Goal: Task Accomplishment & Management: Manage account settings

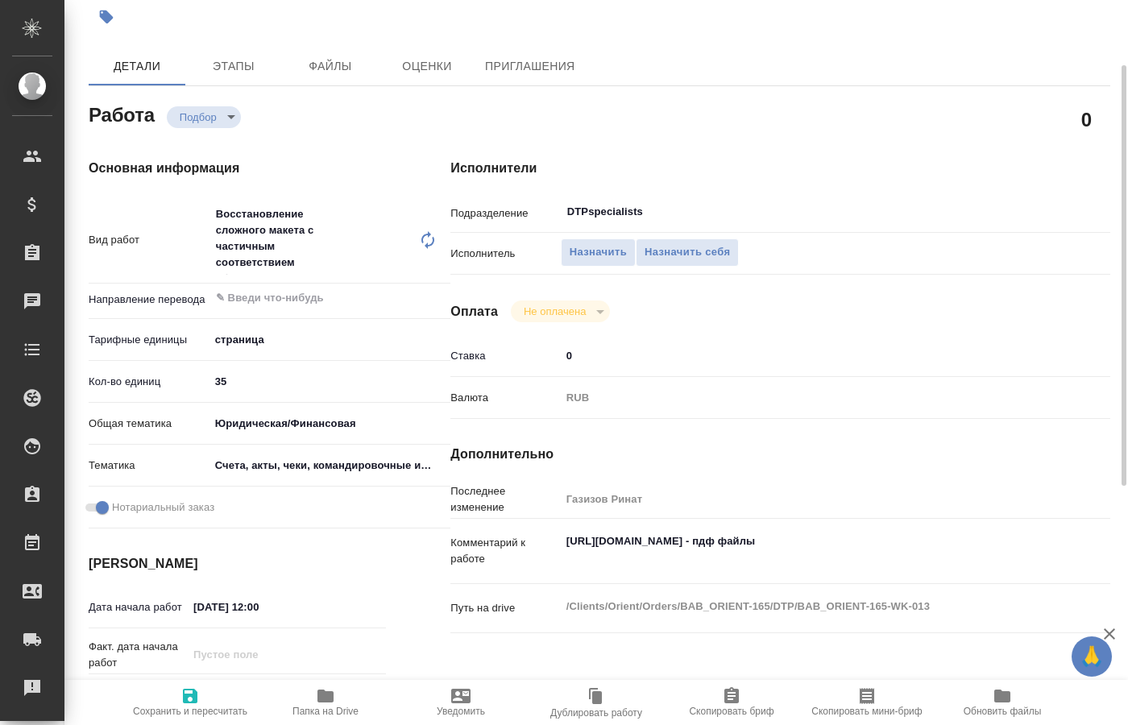
scroll to position [31, 0]
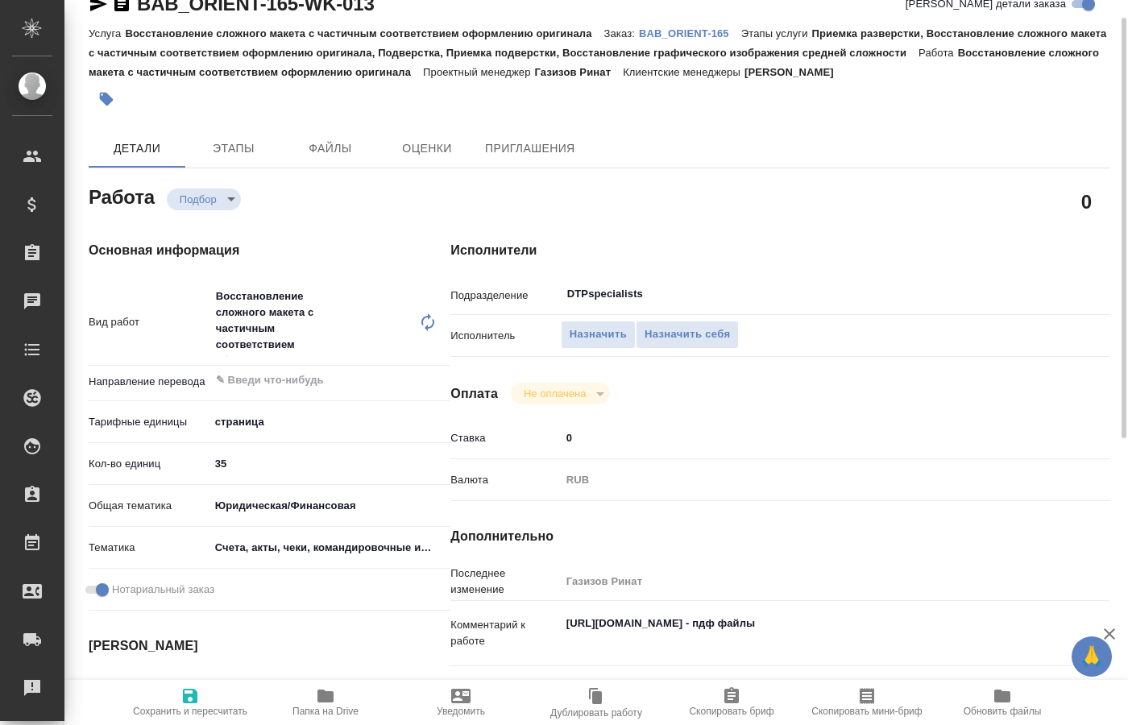
click at [316, 701] on span "Папка на Drive" at bounding box center [325, 701] width 116 height 31
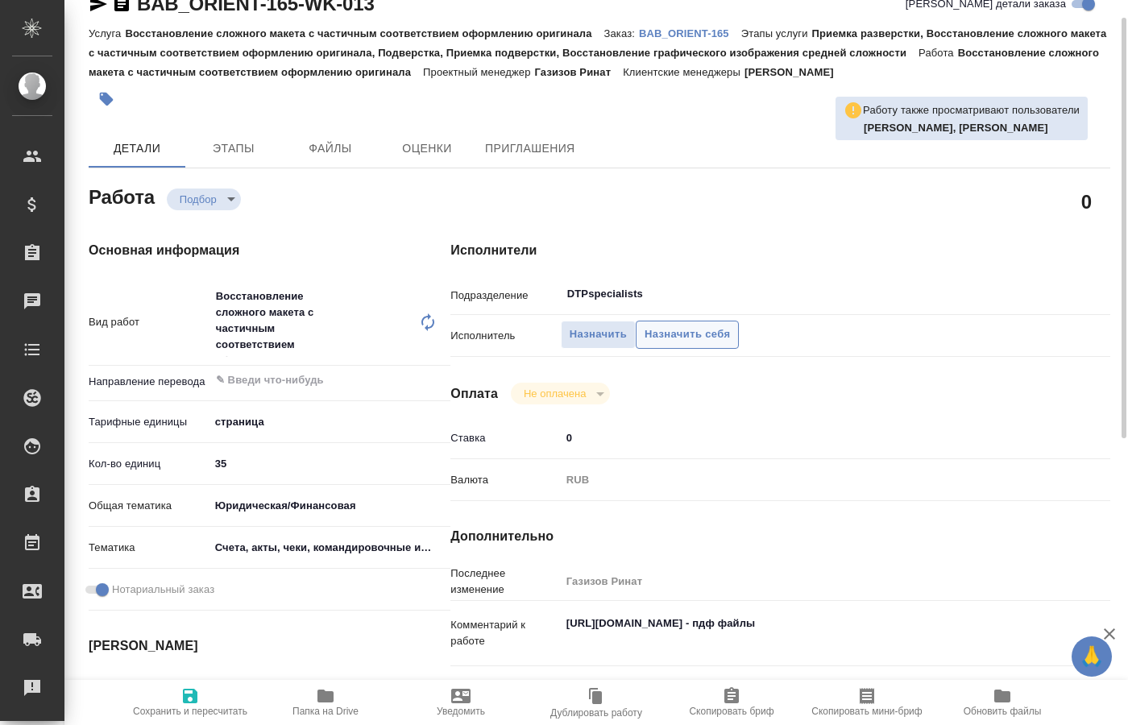
click at [681, 325] on span "Назначить себя" at bounding box center [686, 334] width 85 height 19
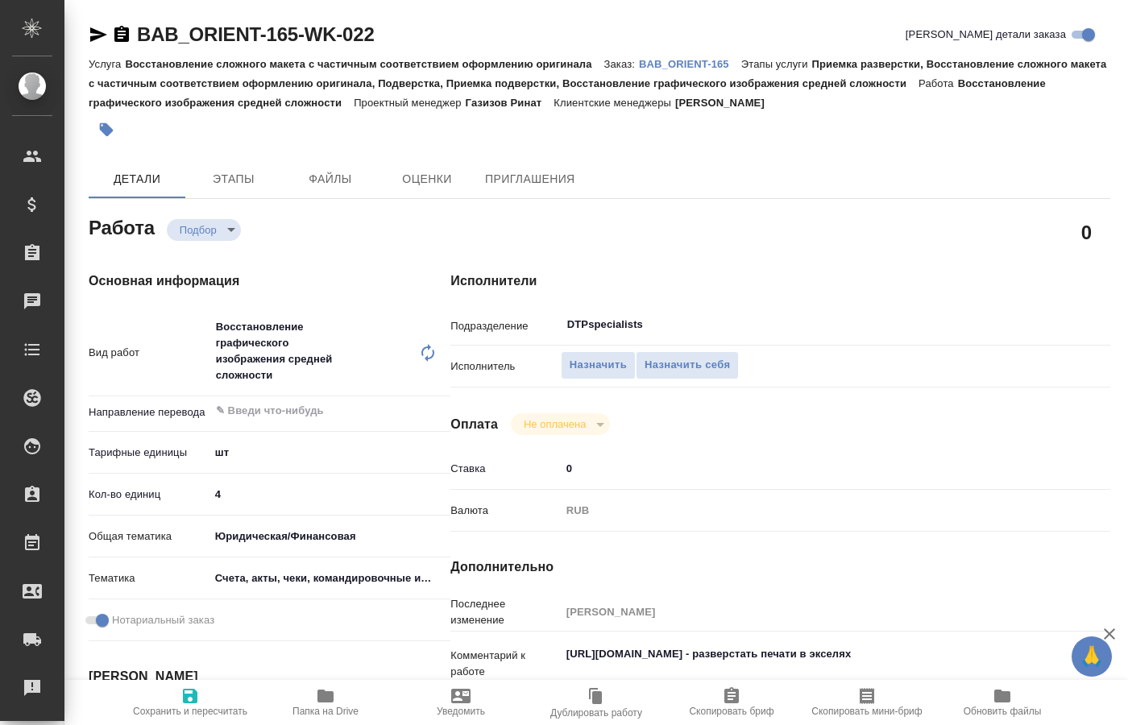
type textarea "x"
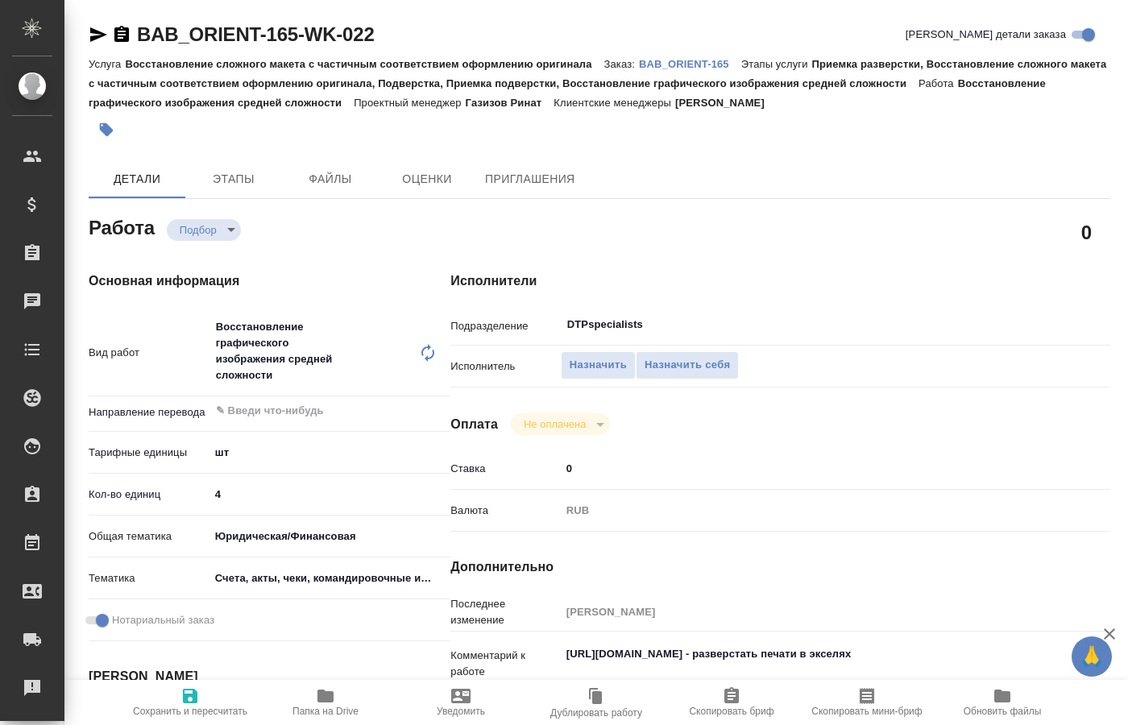
type textarea "x"
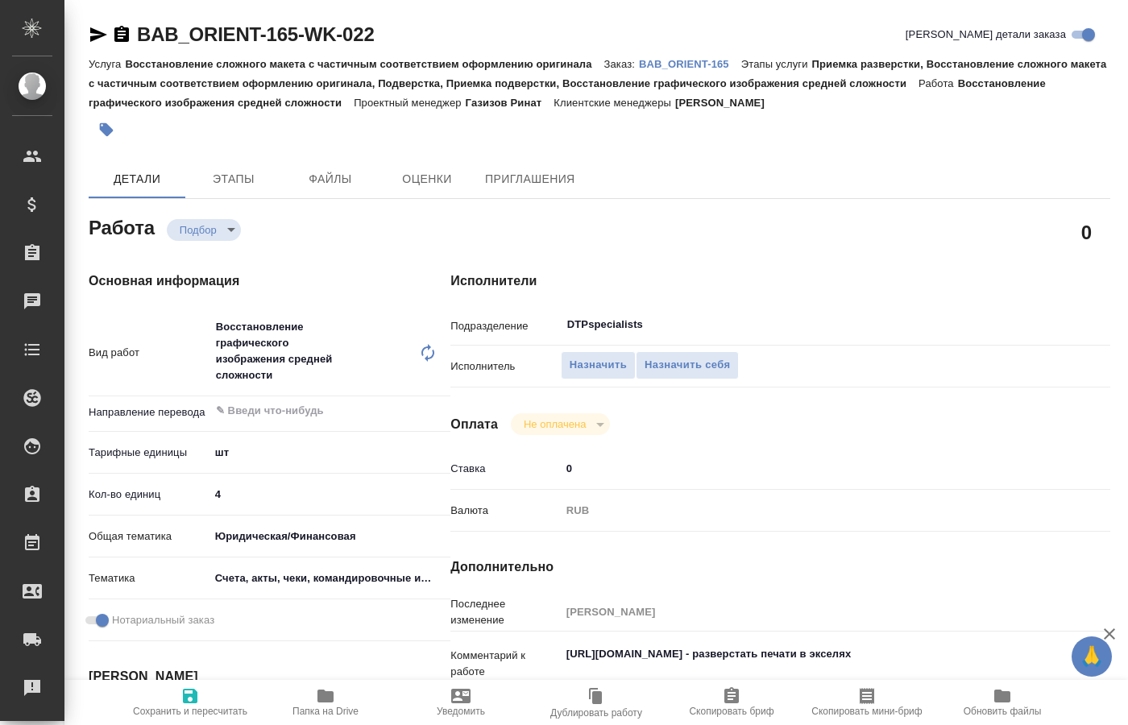
type textarea "x"
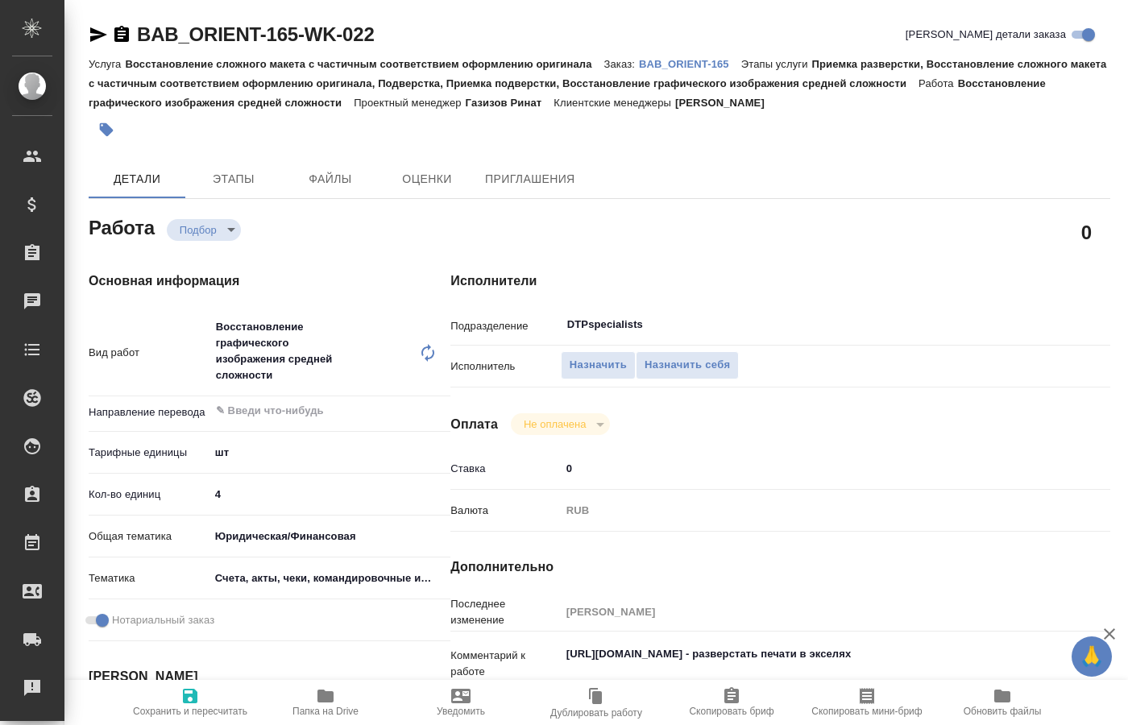
type textarea "x"
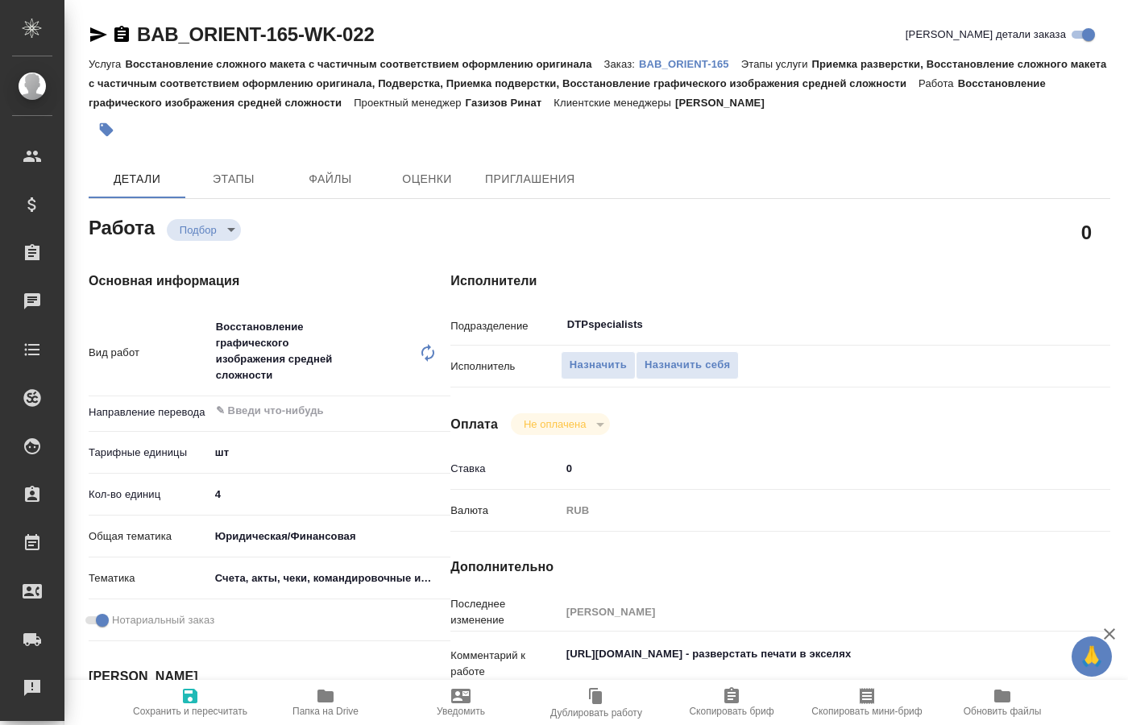
type textarea "x"
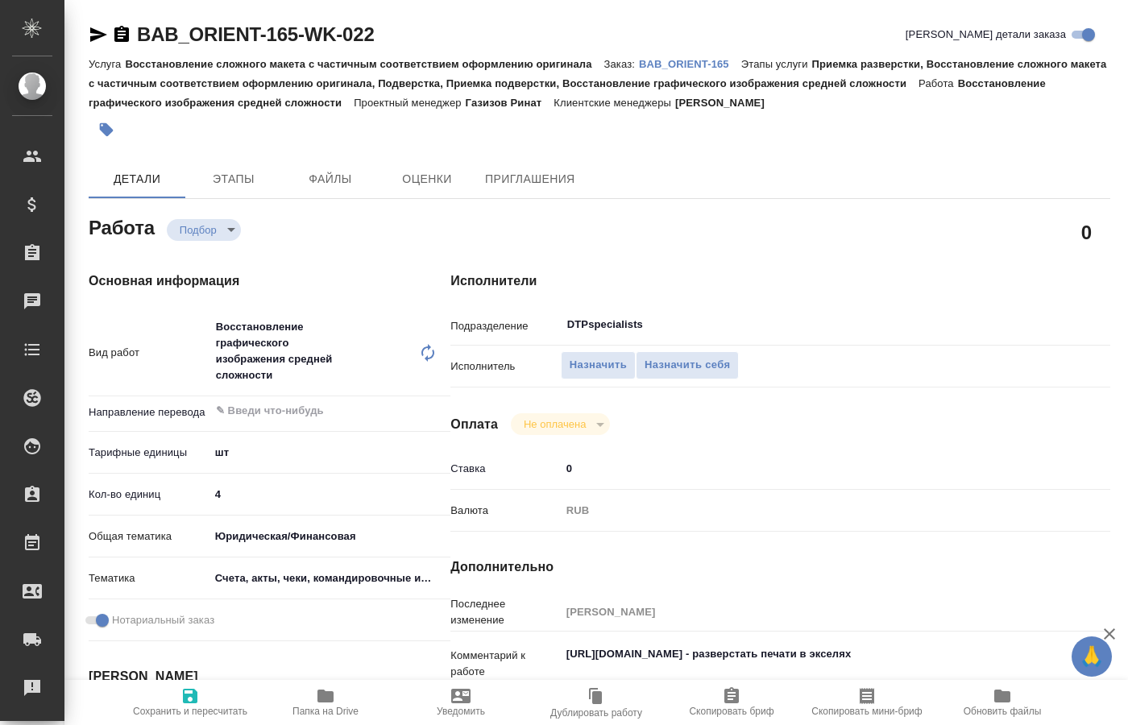
type textarea "x"
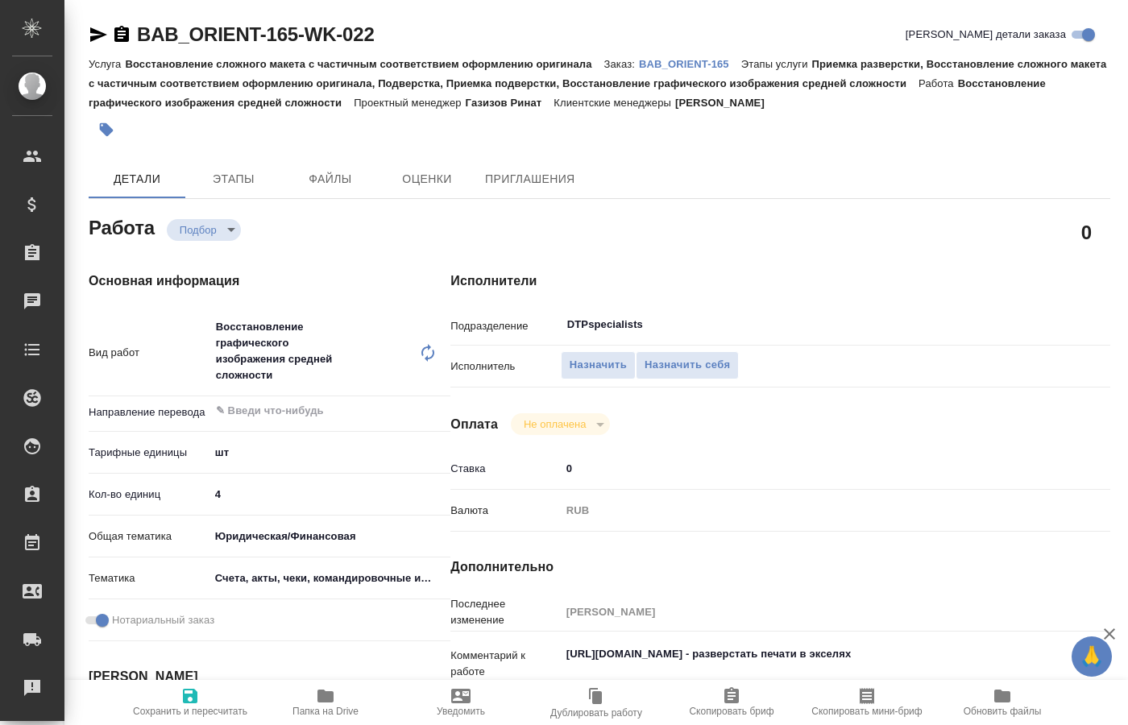
type textarea "x"
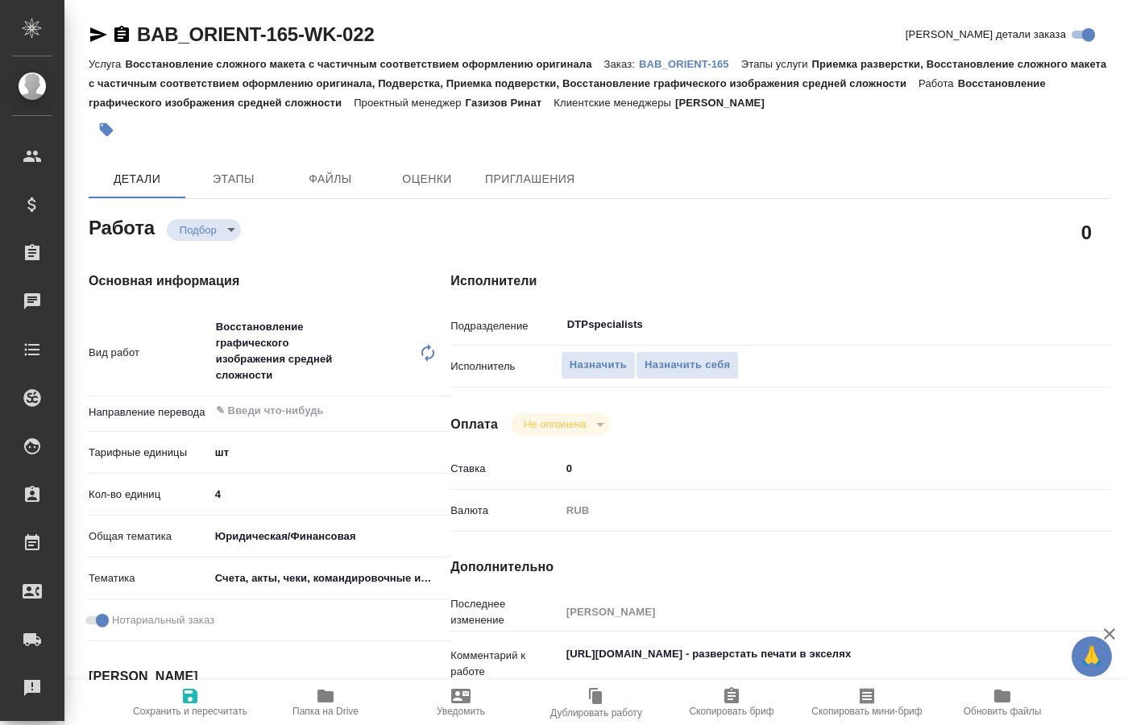
type textarea "x"
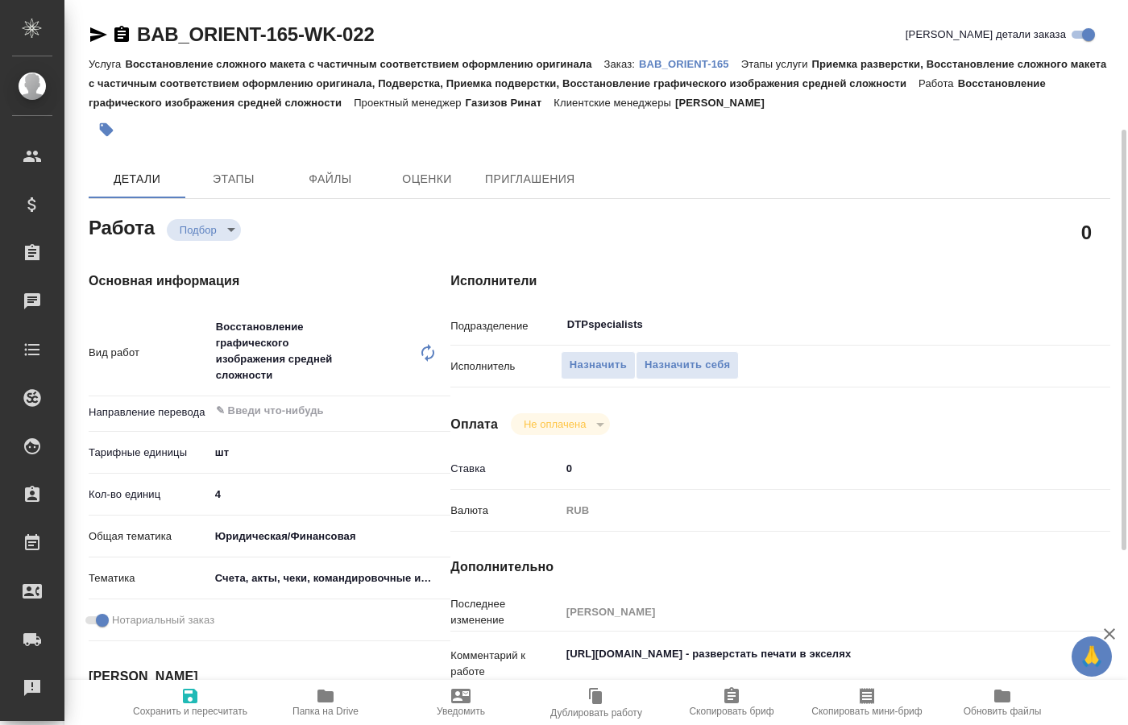
scroll to position [82, 0]
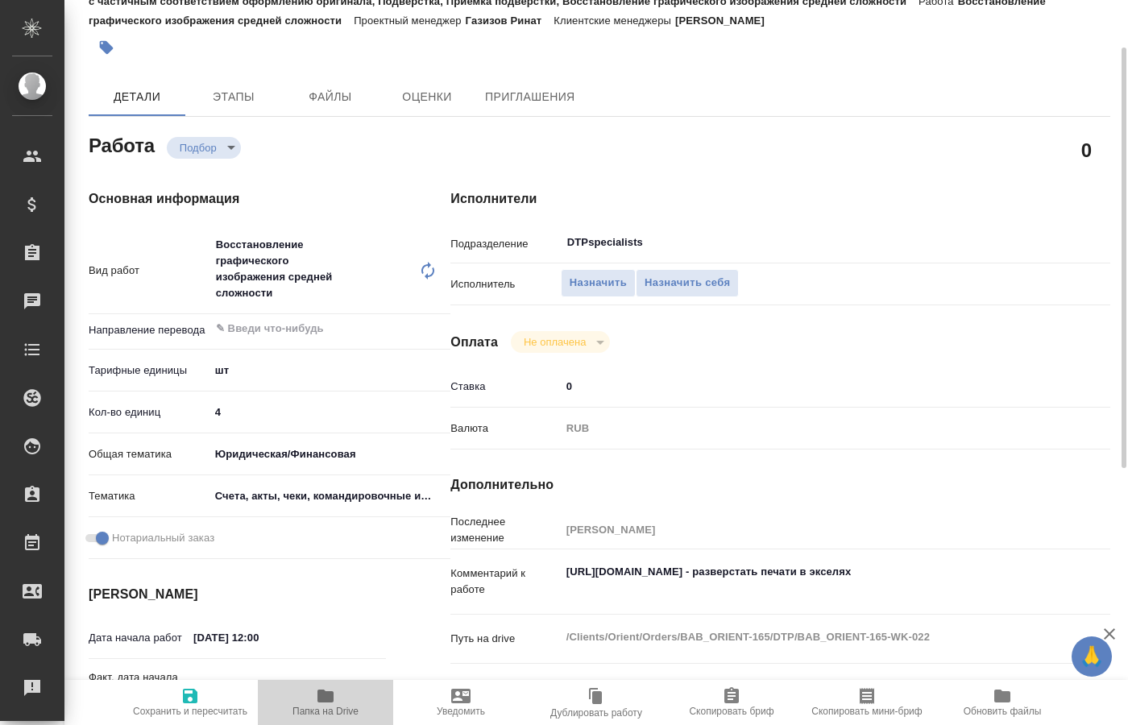
click at [325, 710] on span "Папка на Drive" at bounding box center [325, 711] width 66 height 11
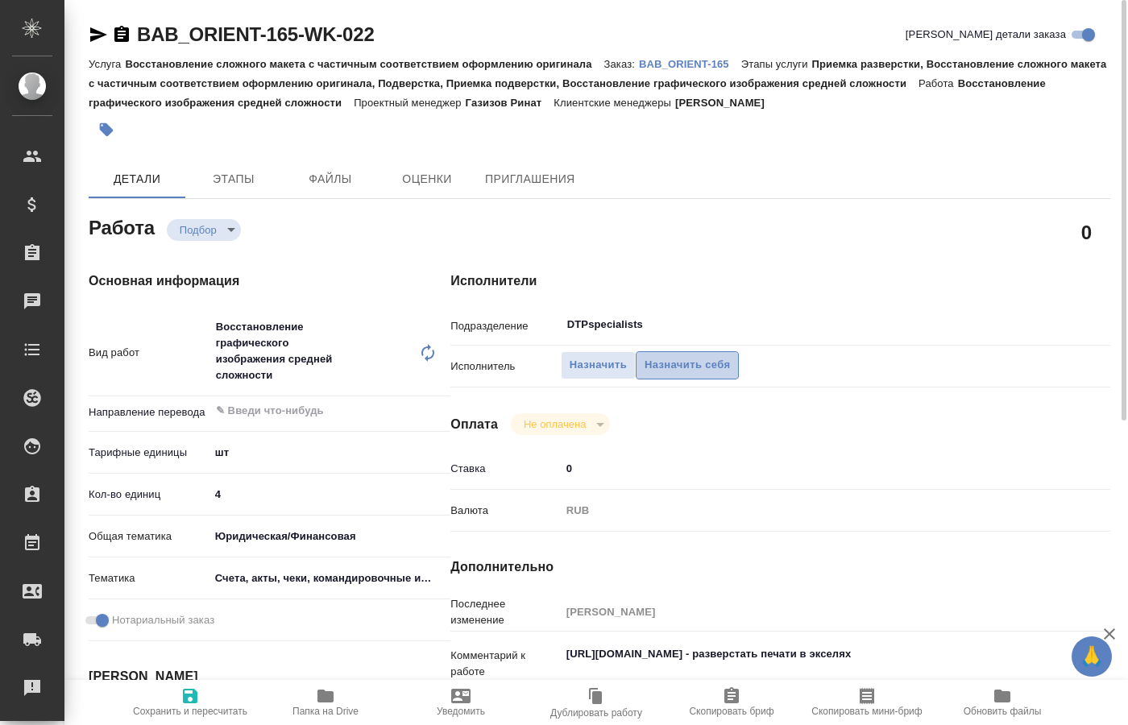
click at [708, 356] on span "Назначить себя" at bounding box center [686, 365] width 85 height 19
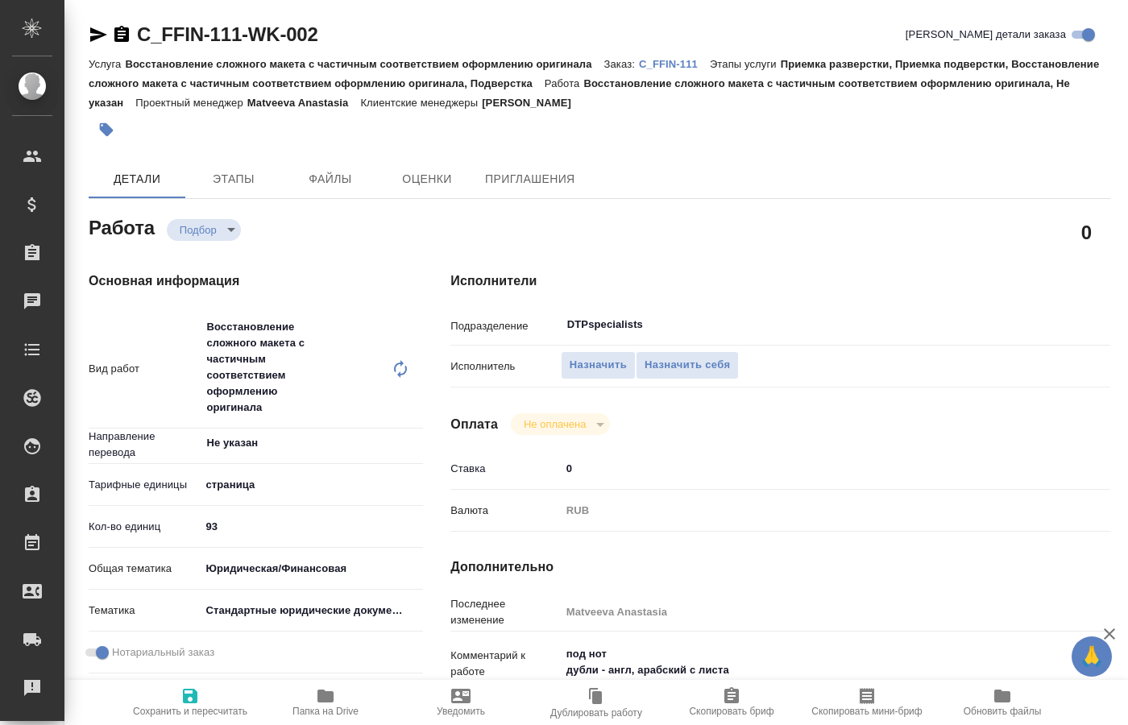
type textarea "x"
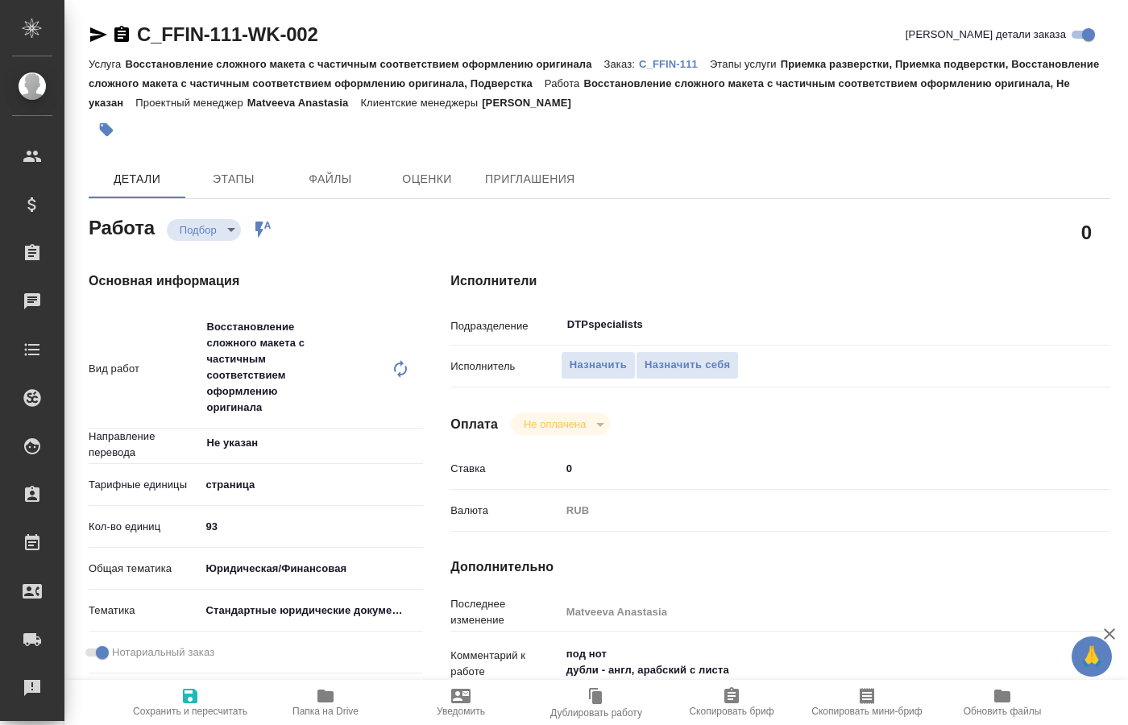
type textarea "x"
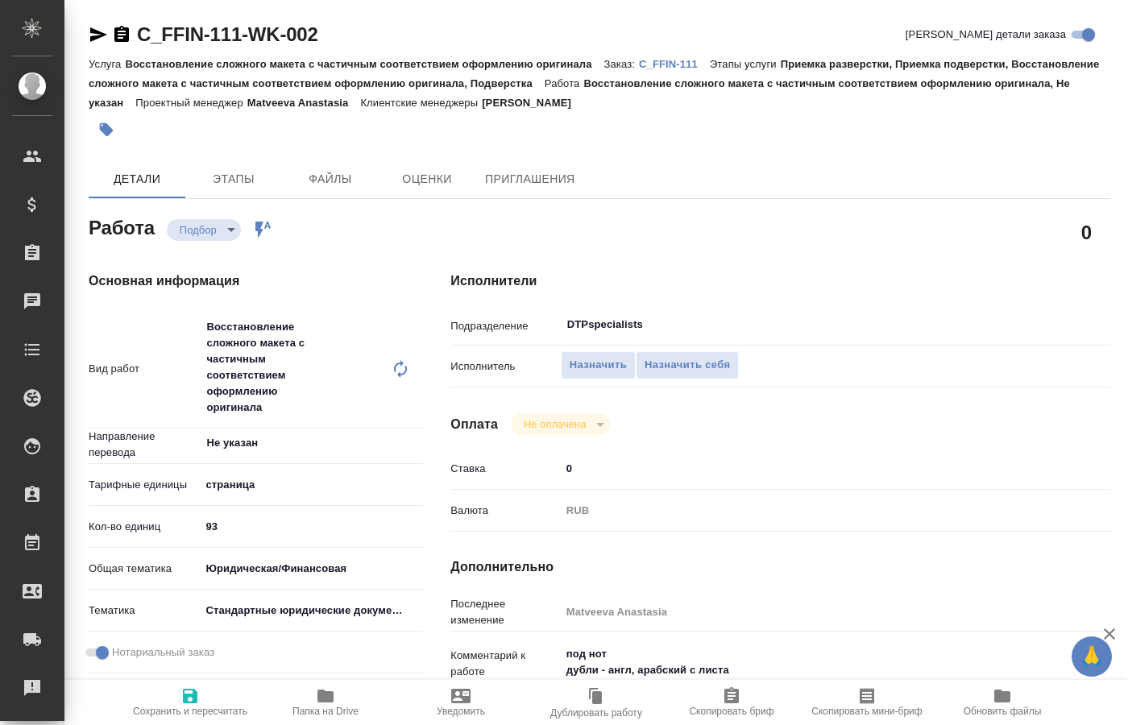
type textarea "x"
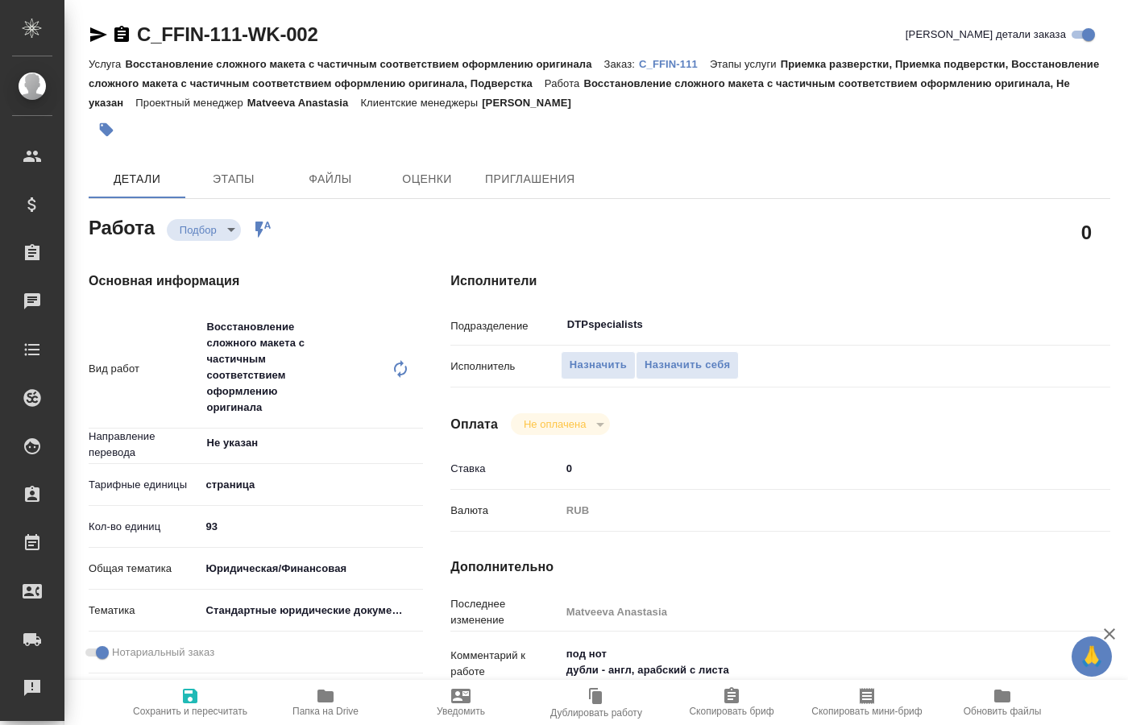
type textarea "x"
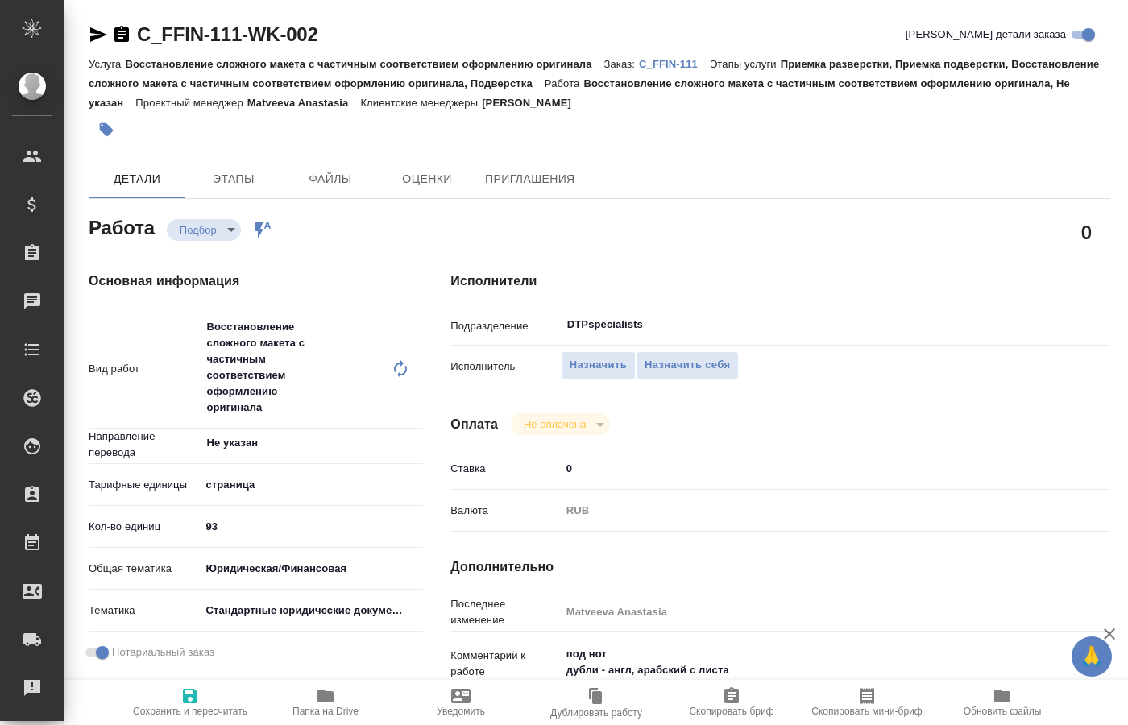
type textarea "x"
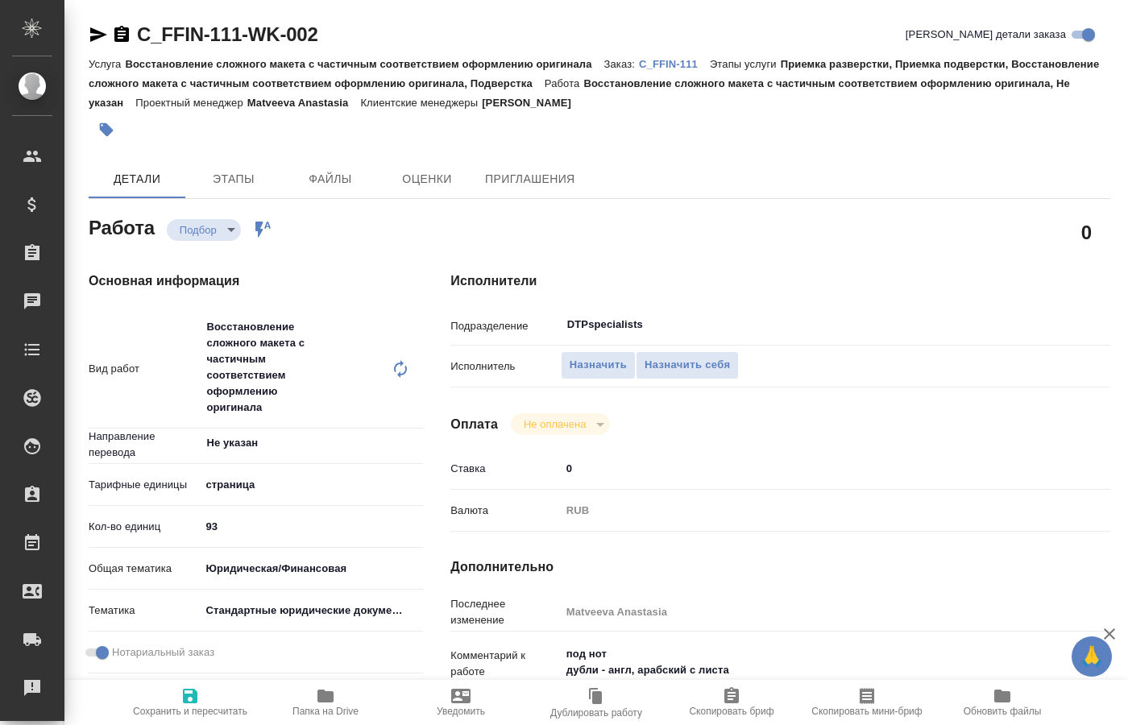
type textarea "x"
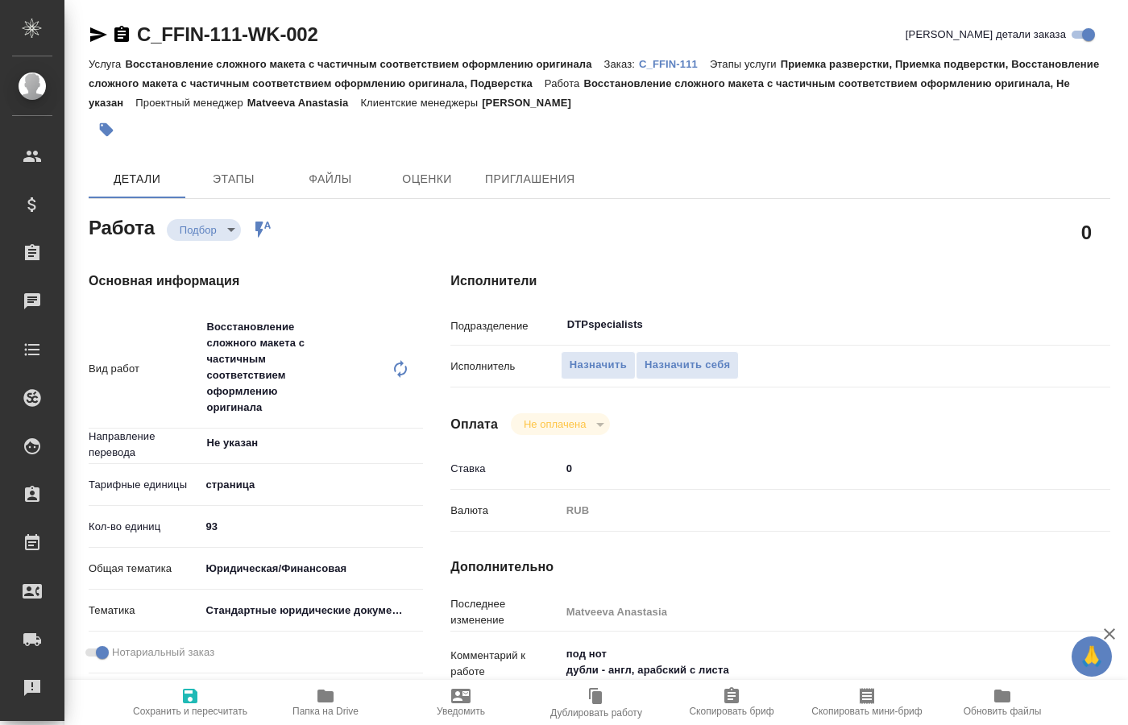
type textarea "x"
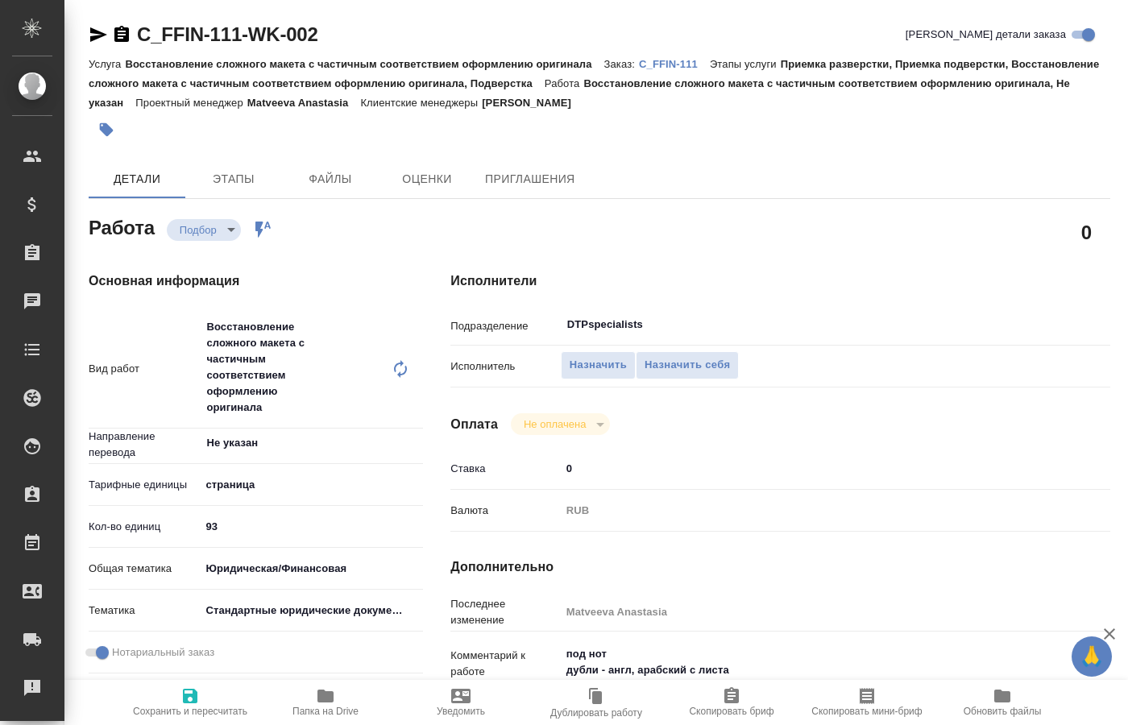
type textarea "x"
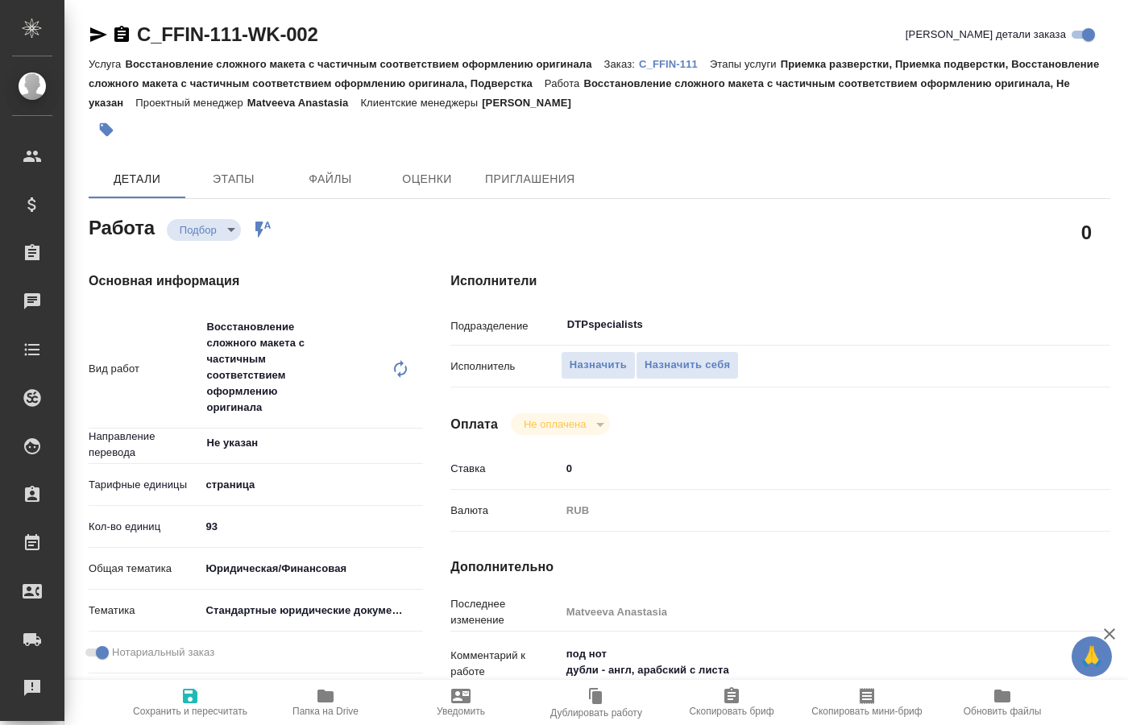
type textarea "x"
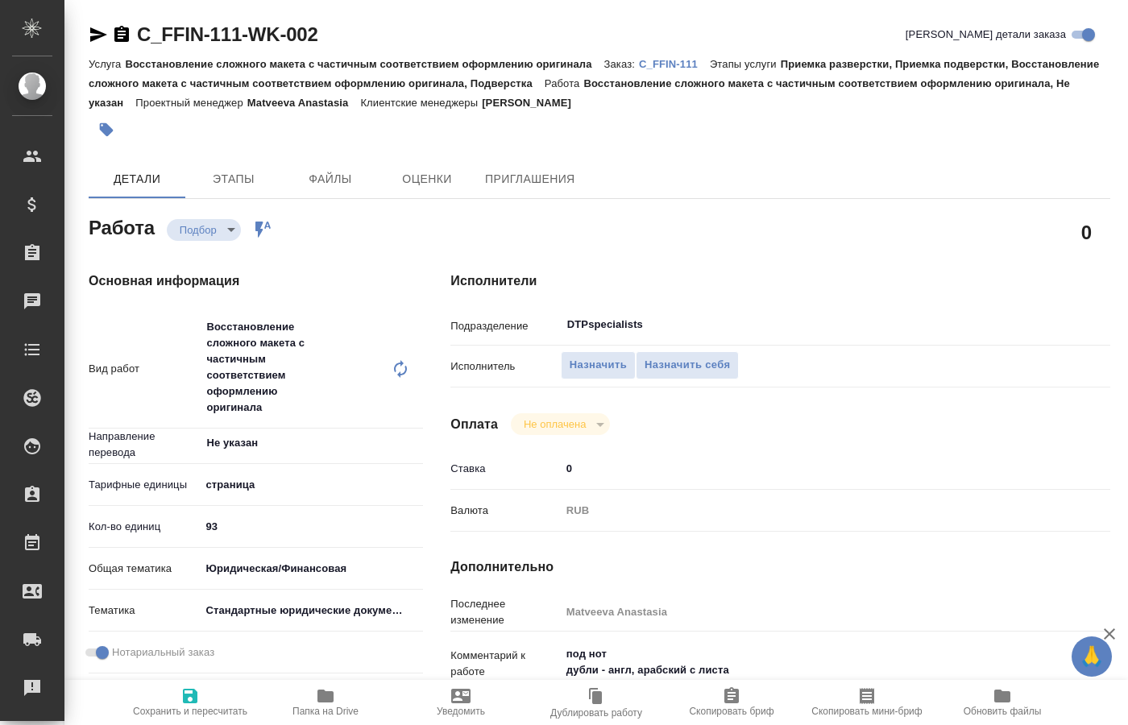
type textarea "x"
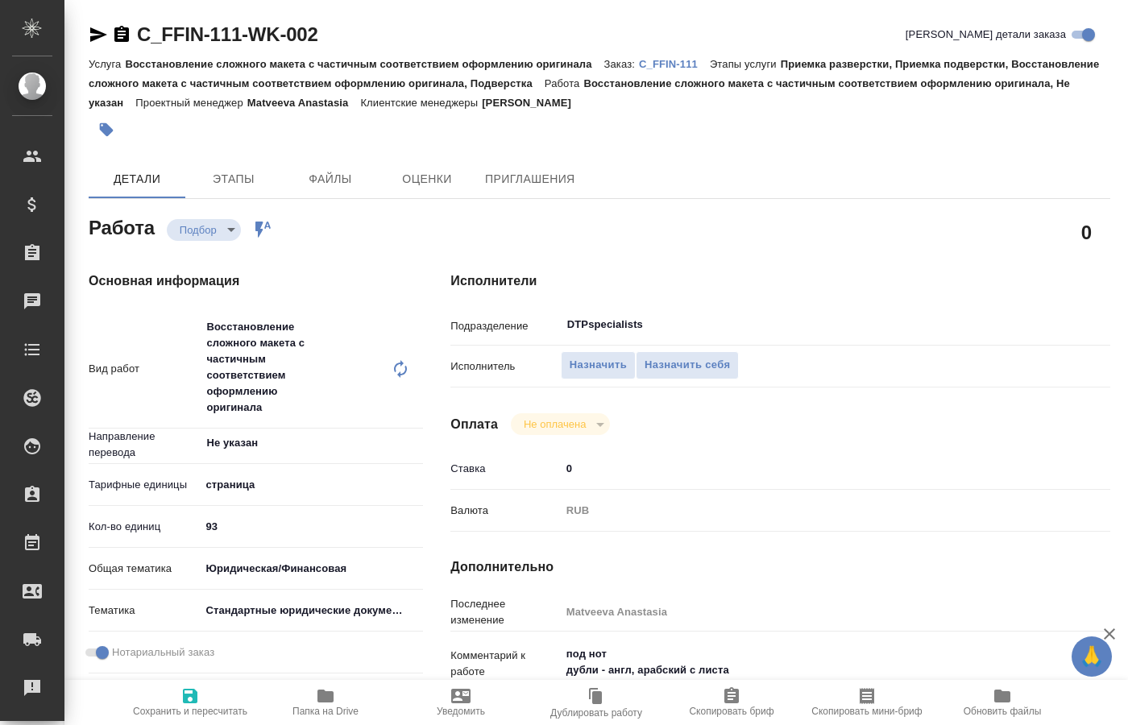
type textarea "x"
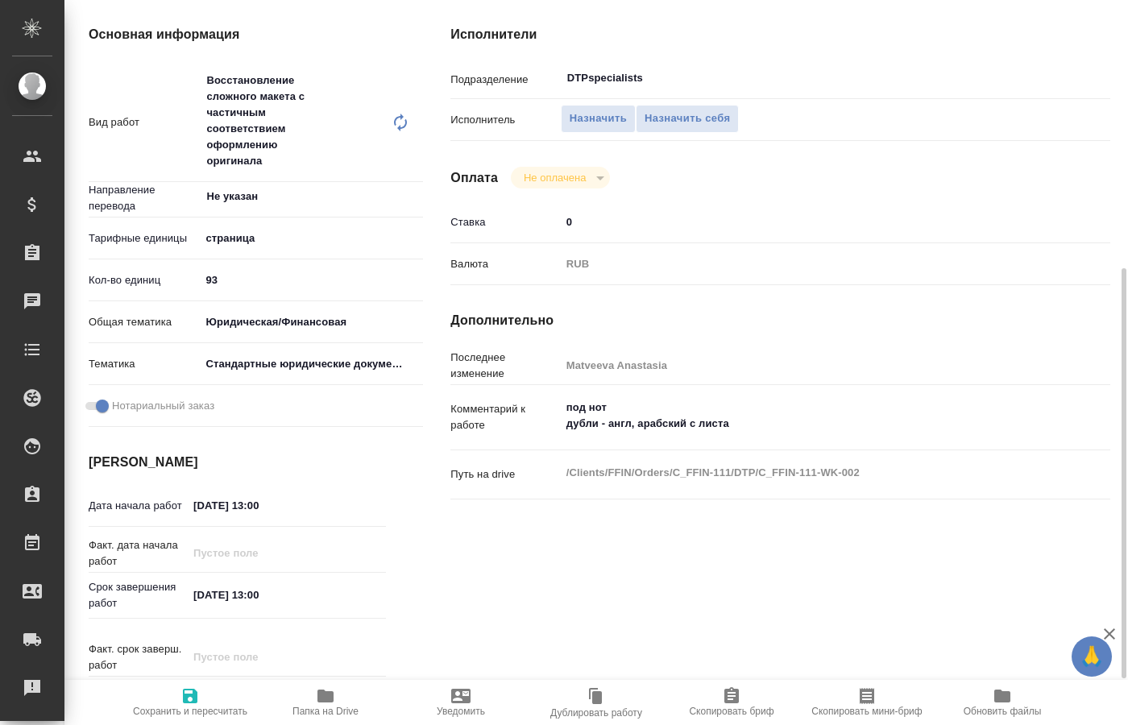
scroll to position [556, 0]
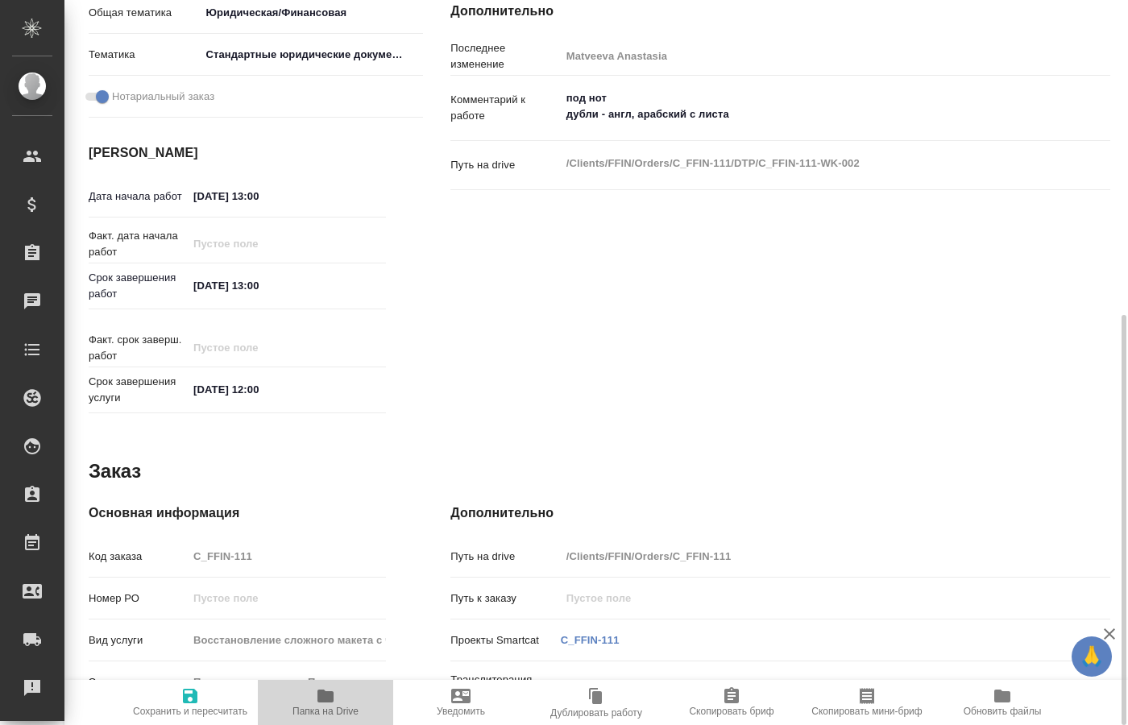
click at [332, 706] on span "Папка на Drive" at bounding box center [325, 711] width 66 height 11
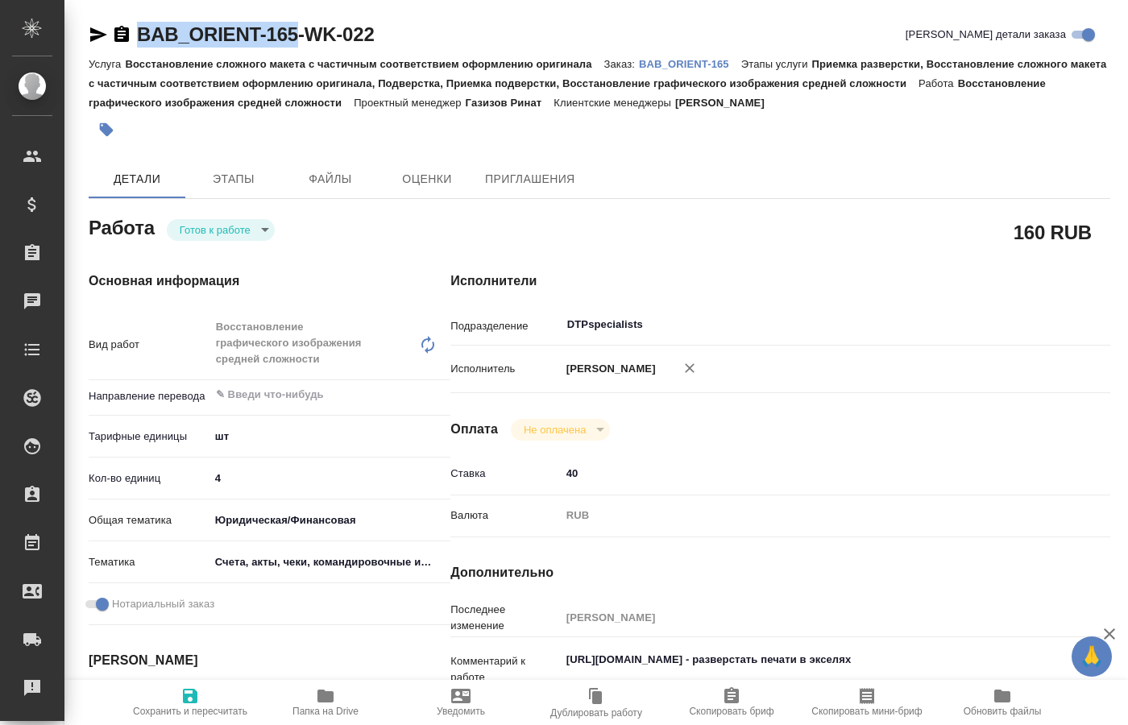
drag, startPoint x: 136, startPoint y: 19, endPoint x: 296, endPoint y: 39, distance: 160.7
click at [296, 39] on div "BAB_ORIENT-165-WK-022 Кратко детали заказа Услуга Восстановление сложного макет…" at bounding box center [599, 721] width 1039 height 1442
copy link "BAB_ORIENT-165"
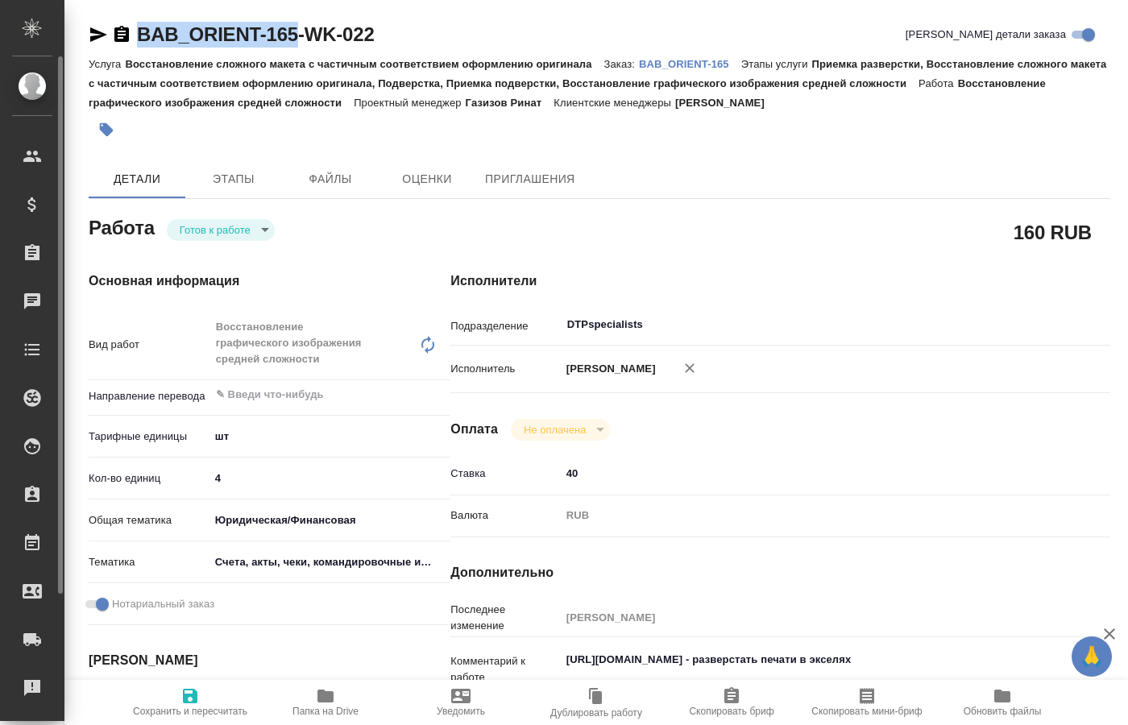
type textarea "x"
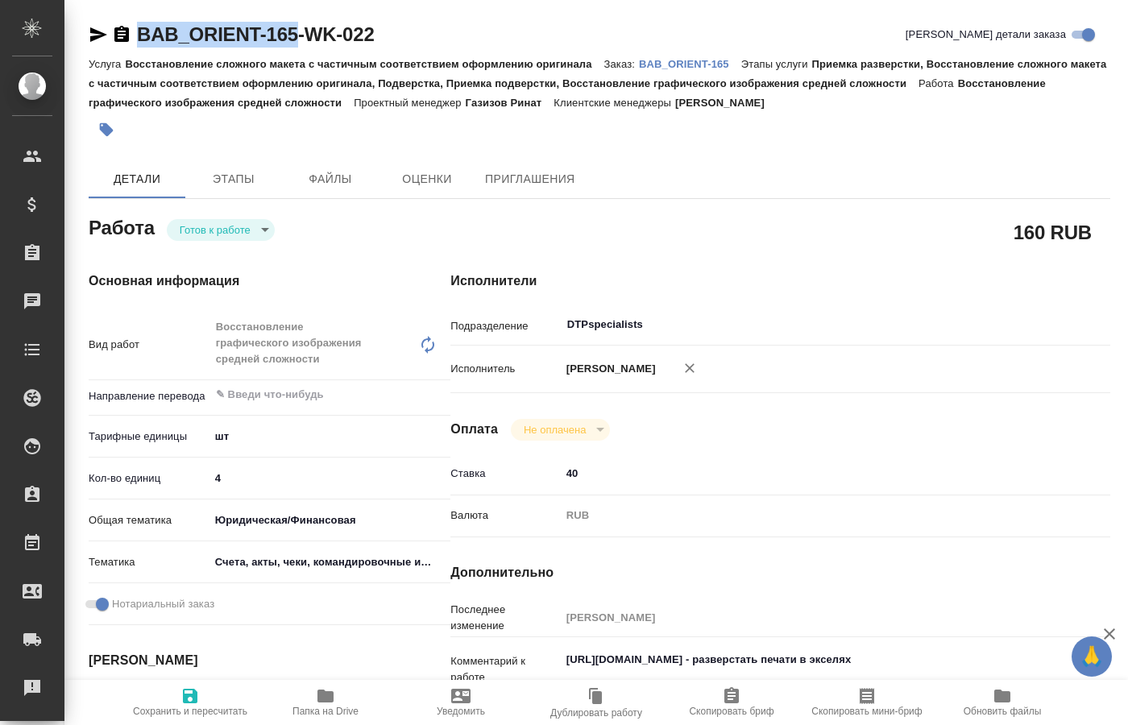
type textarea "x"
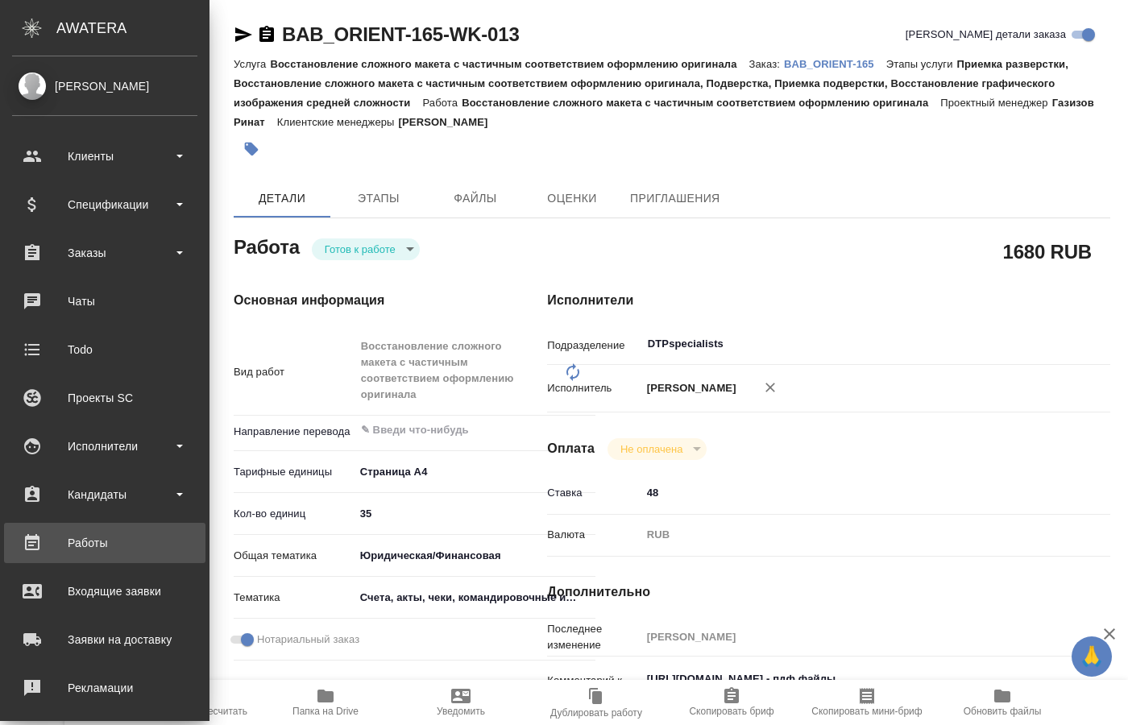
click at [109, 536] on div "Работы" at bounding box center [104, 543] width 185 height 24
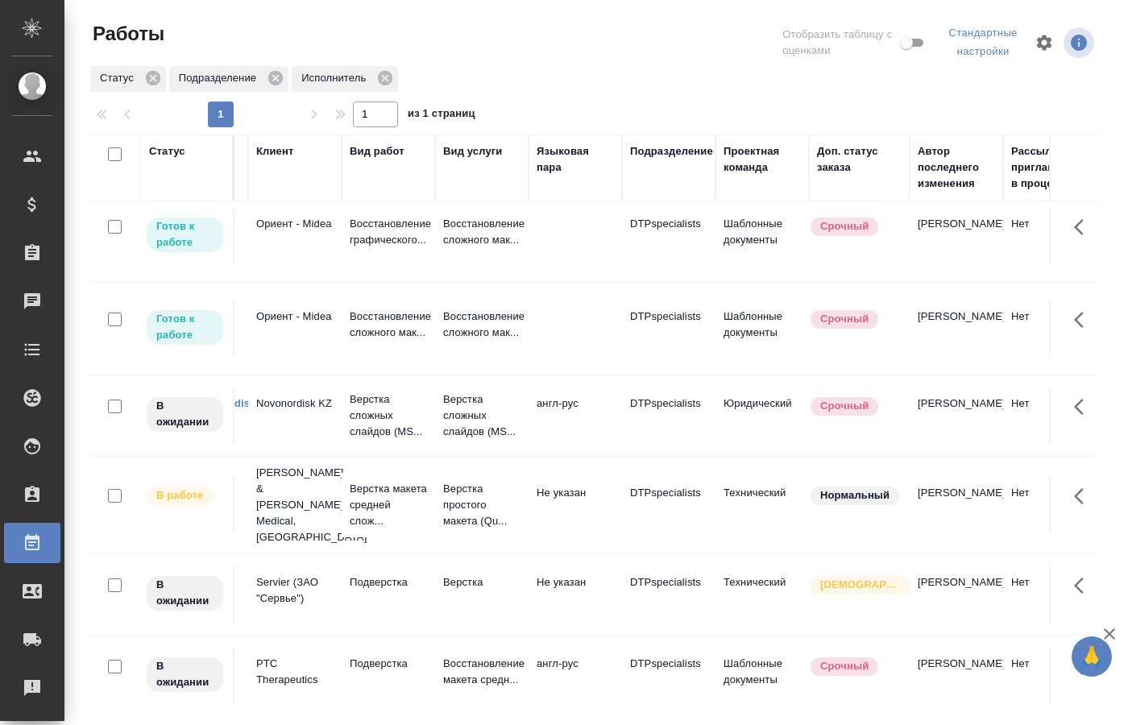
scroll to position [11, 0]
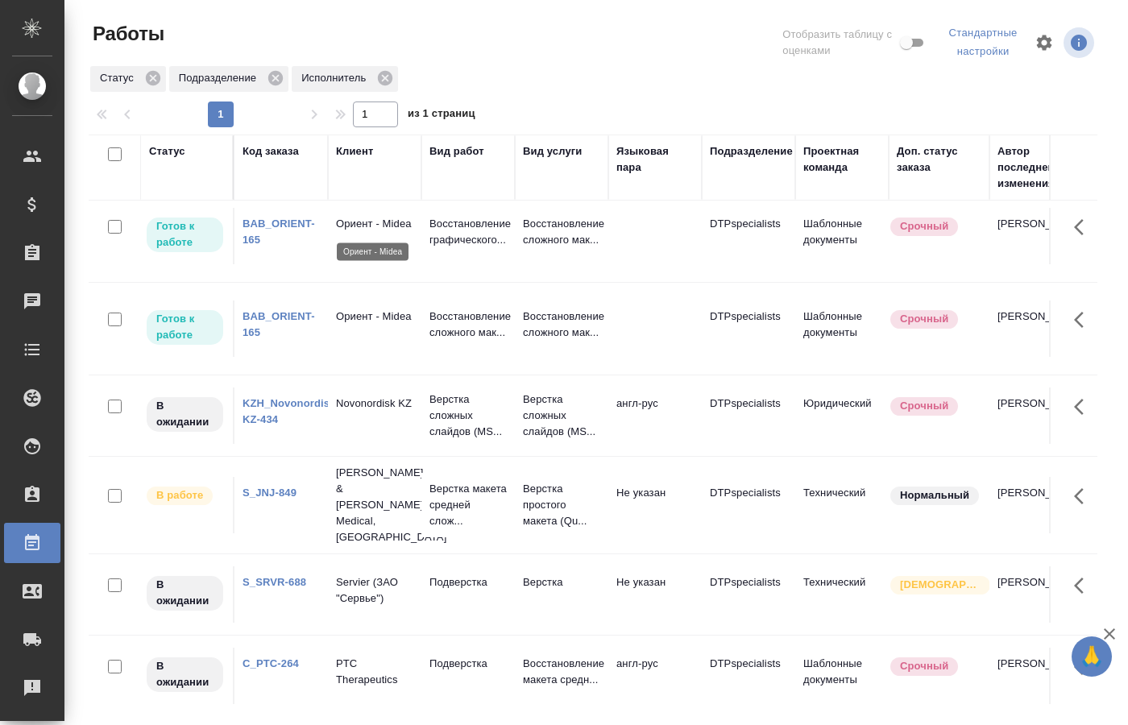
click at [410, 225] on p "Ориент - Midea" at bounding box center [374, 224] width 77 height 16
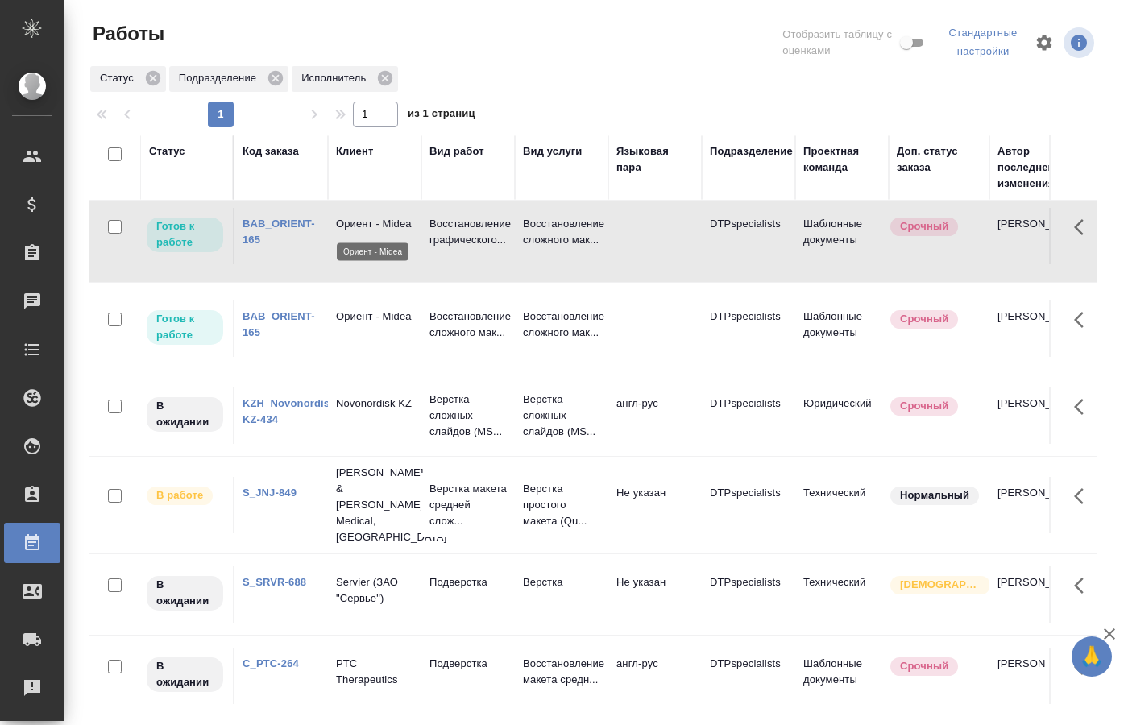
click at [410, 225] on p "Ориент - Midea" at bounding box center [374, 224] width 77 height 16
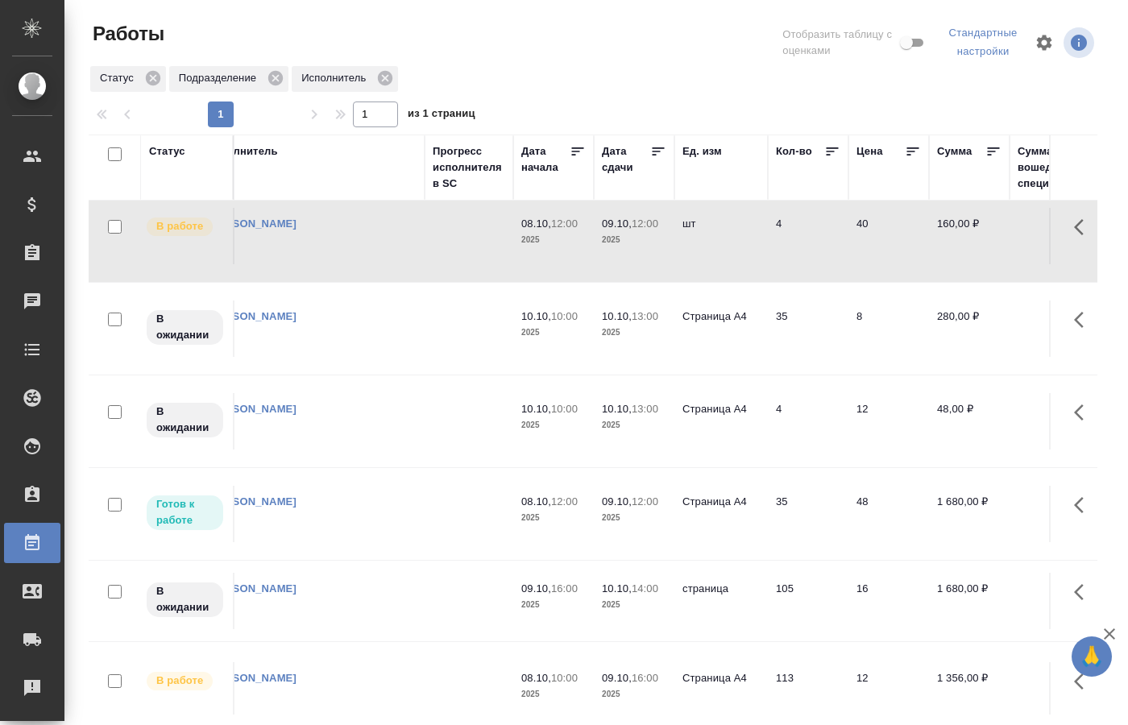
scroll to position [11, 1205]
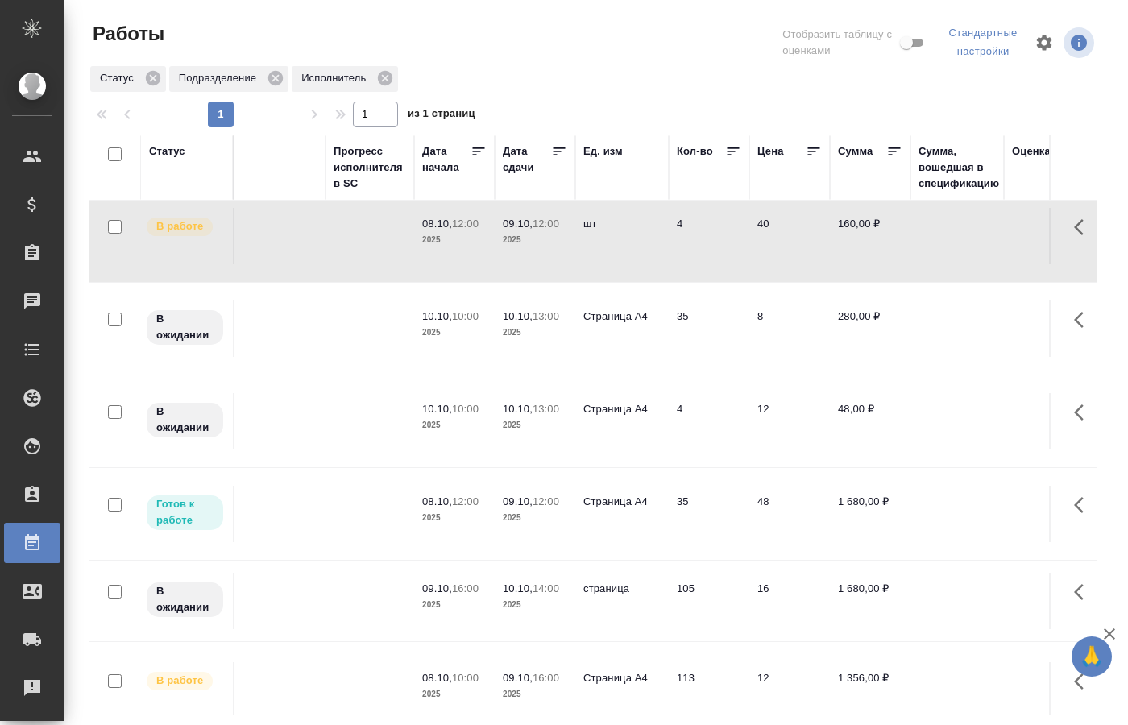
click at [479, 242] on p "2025" at bounding box center [454, 240] width 64 height 16
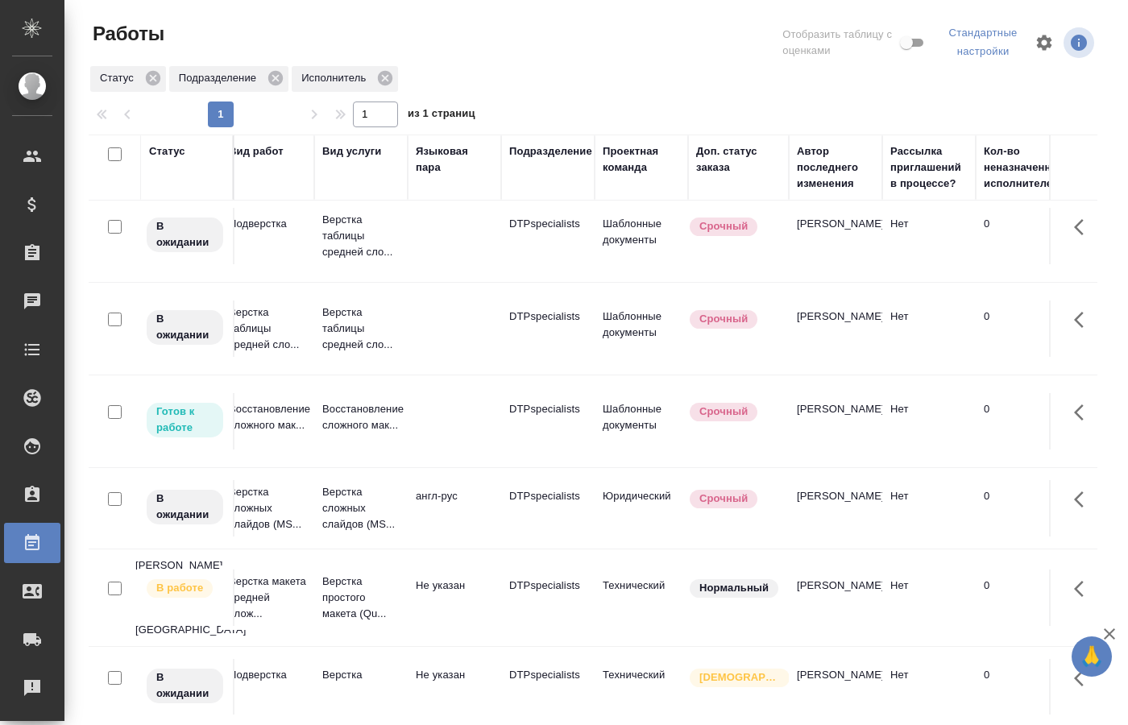
scroll to position [11, 0]
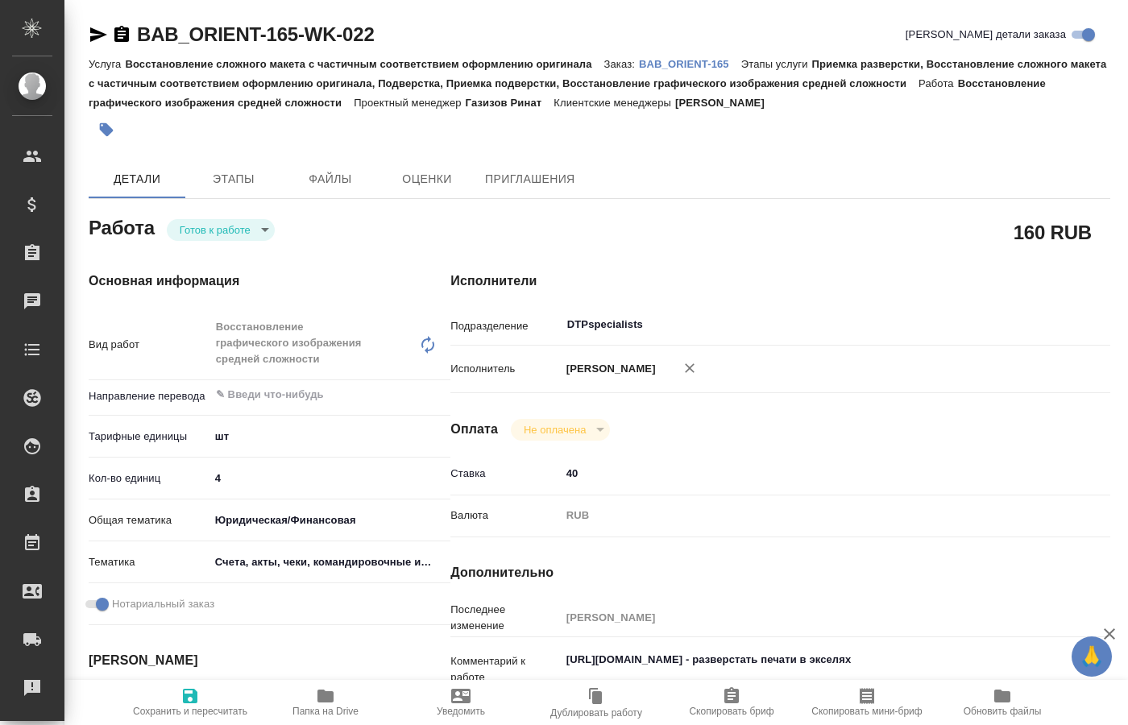
type textarea "x"
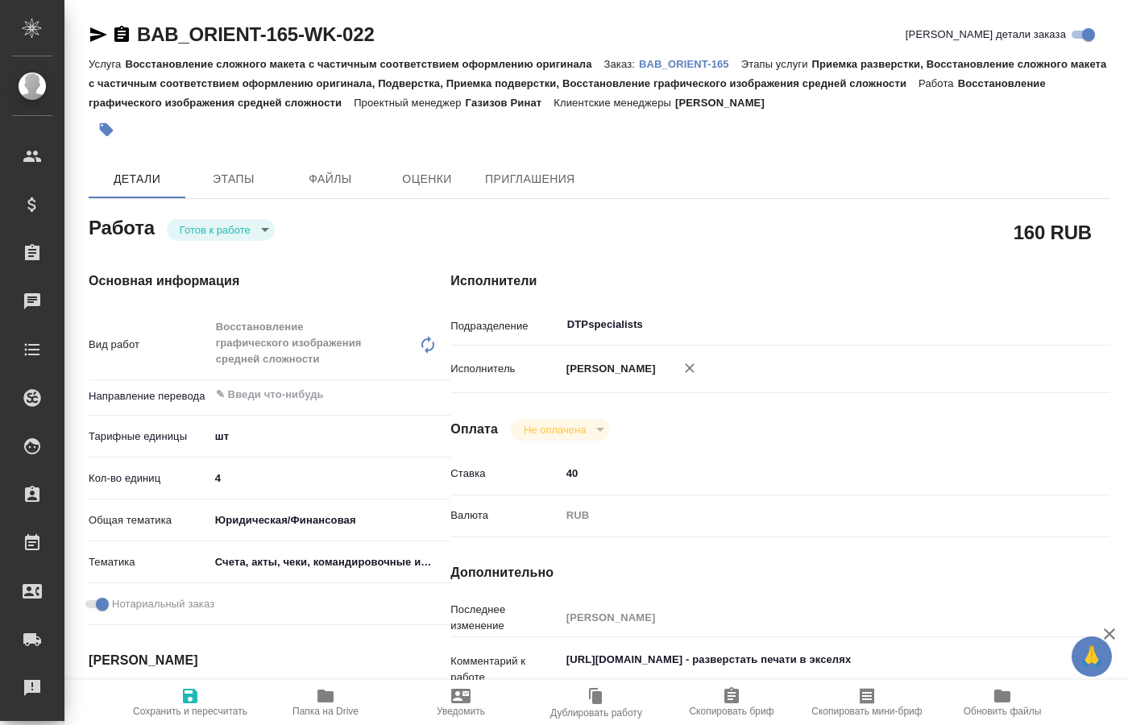
type textarea "x"
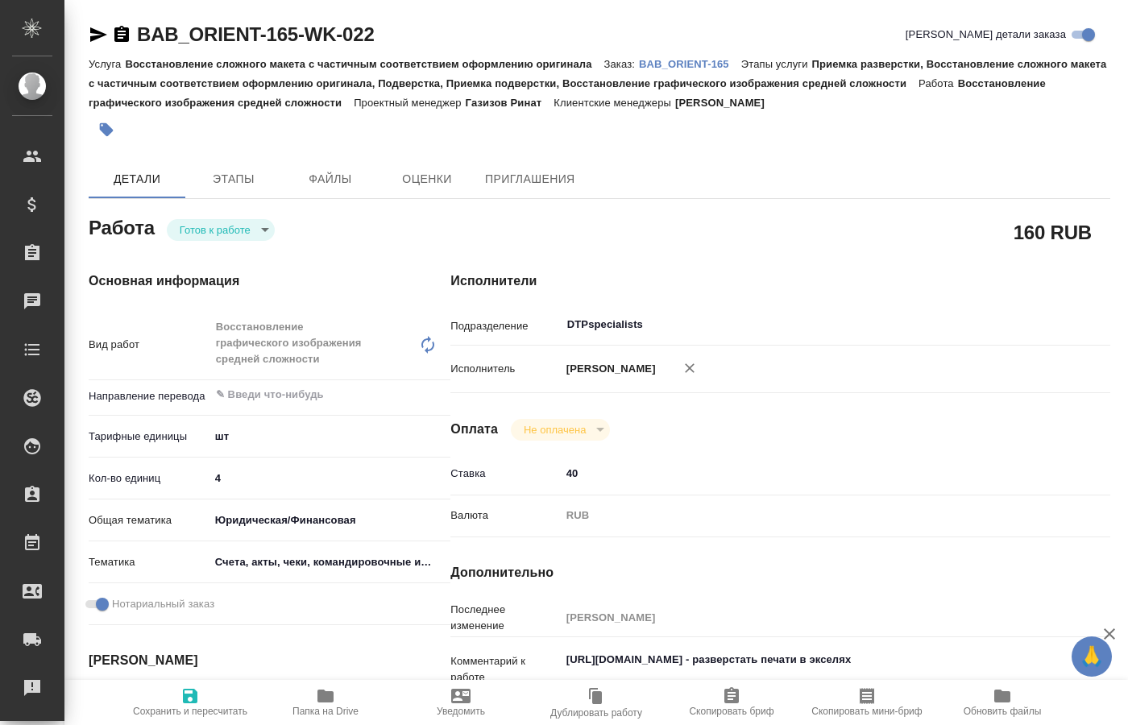
type textarea "x"
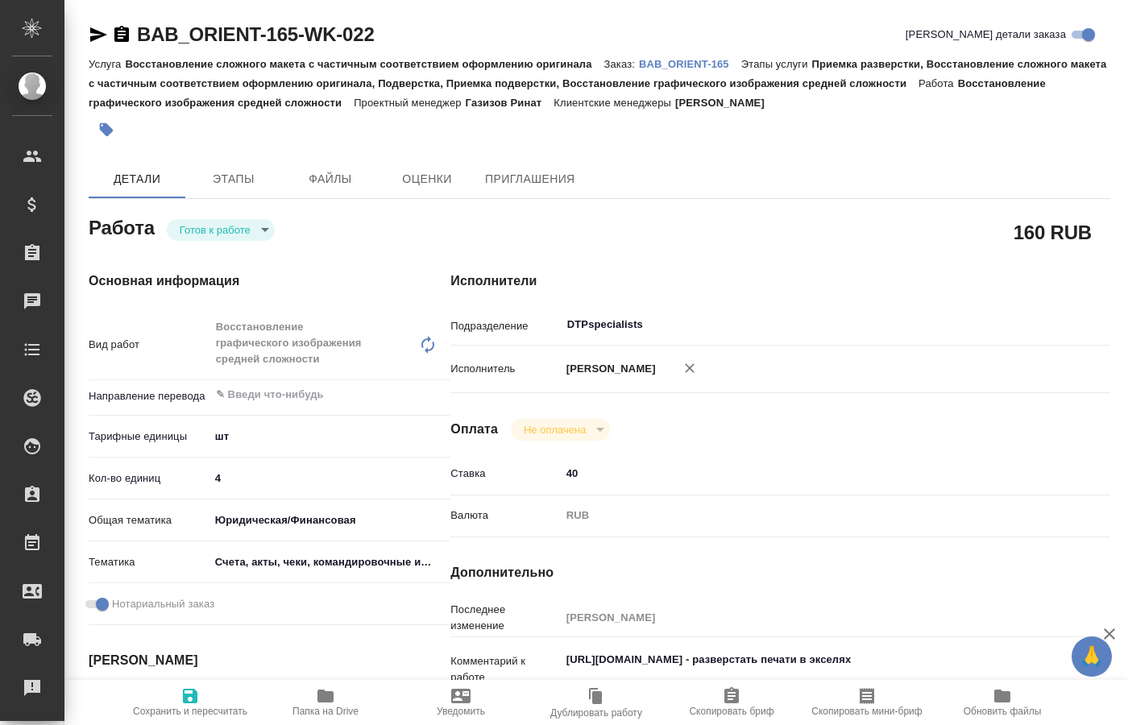
type textarea "x"
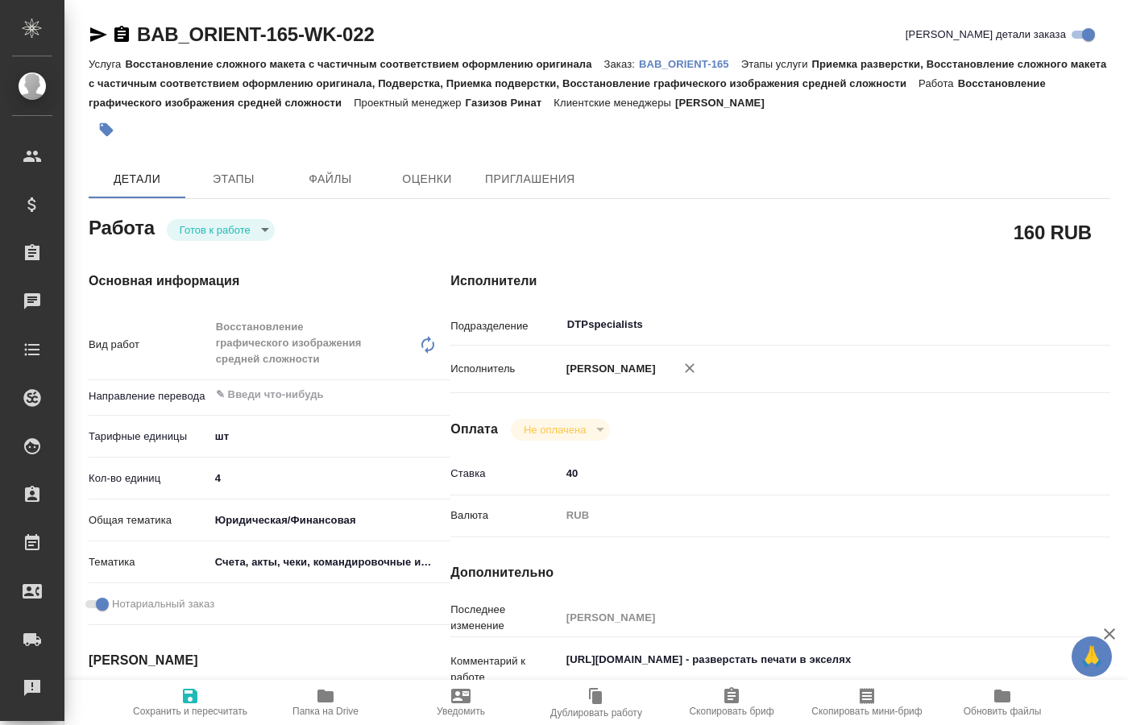
type textarea "x"
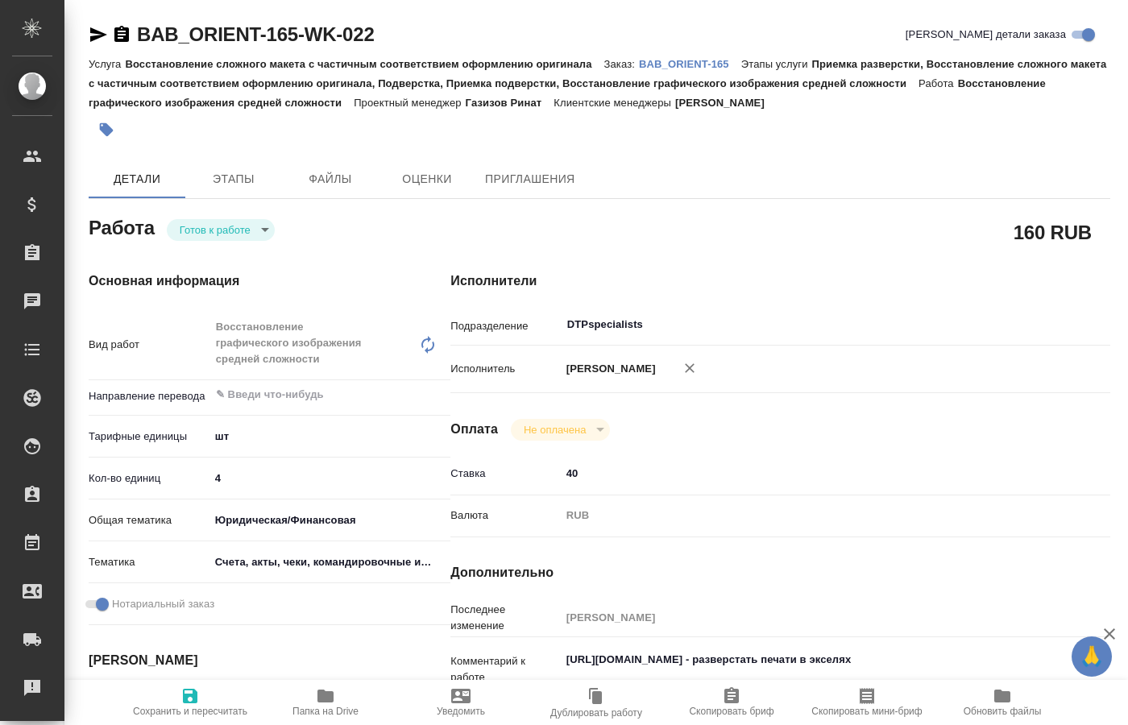
type textarea "x"
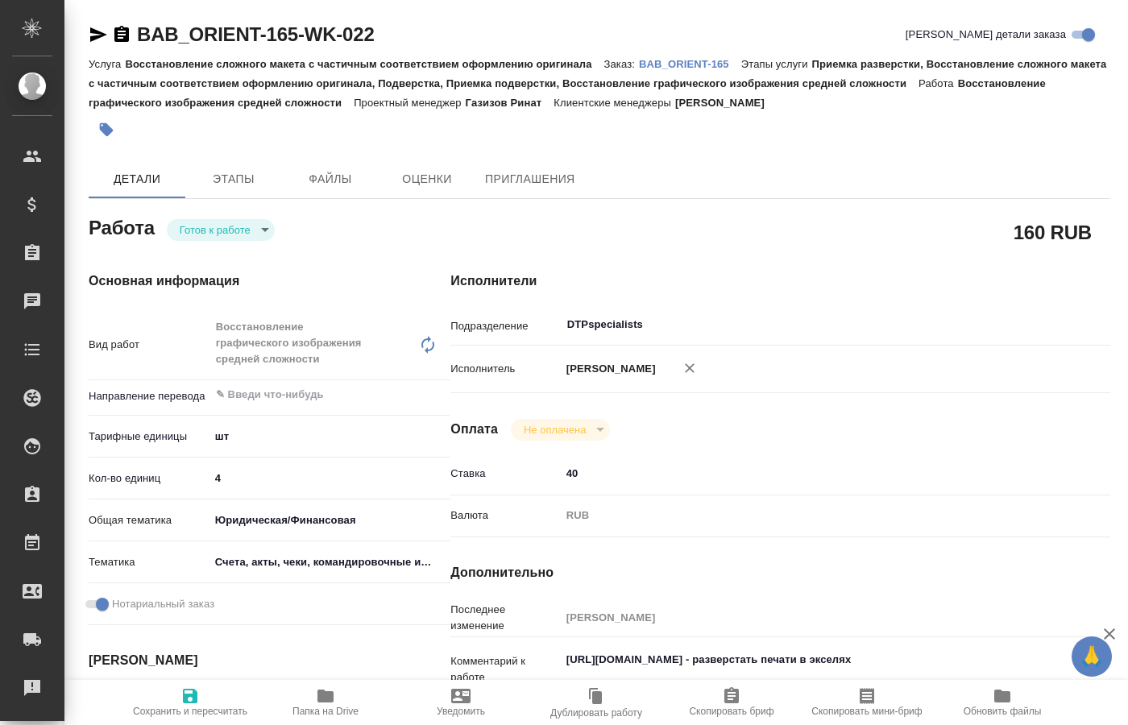
type textarea "x"
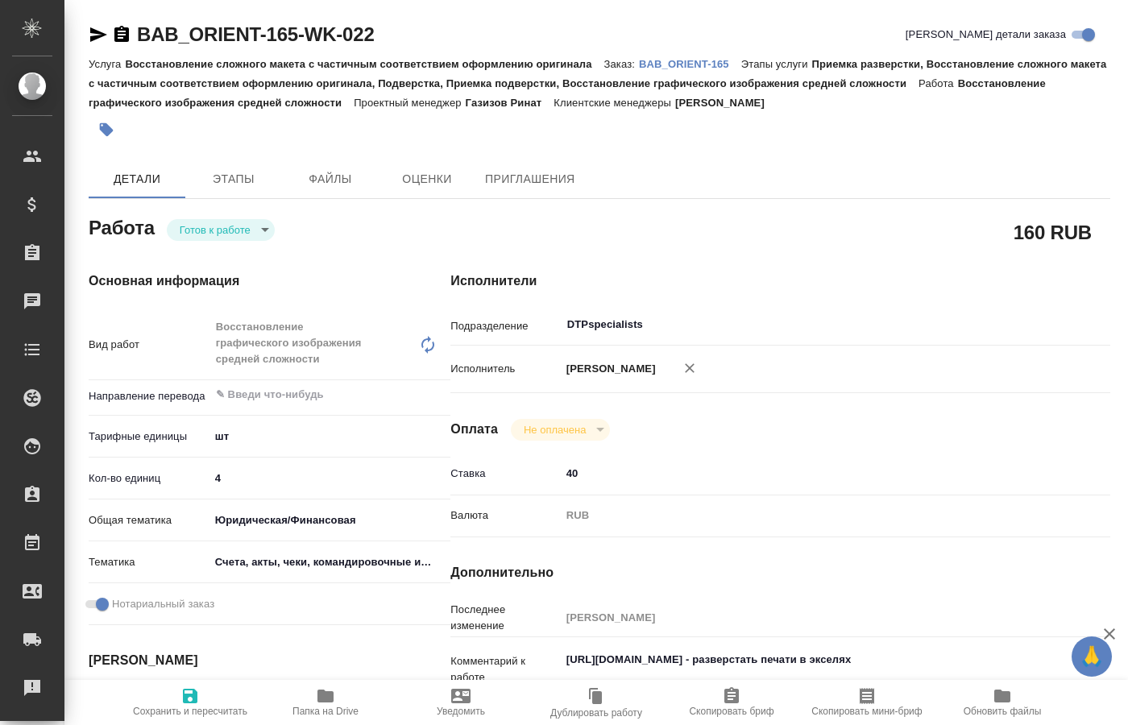
type textarea "x"
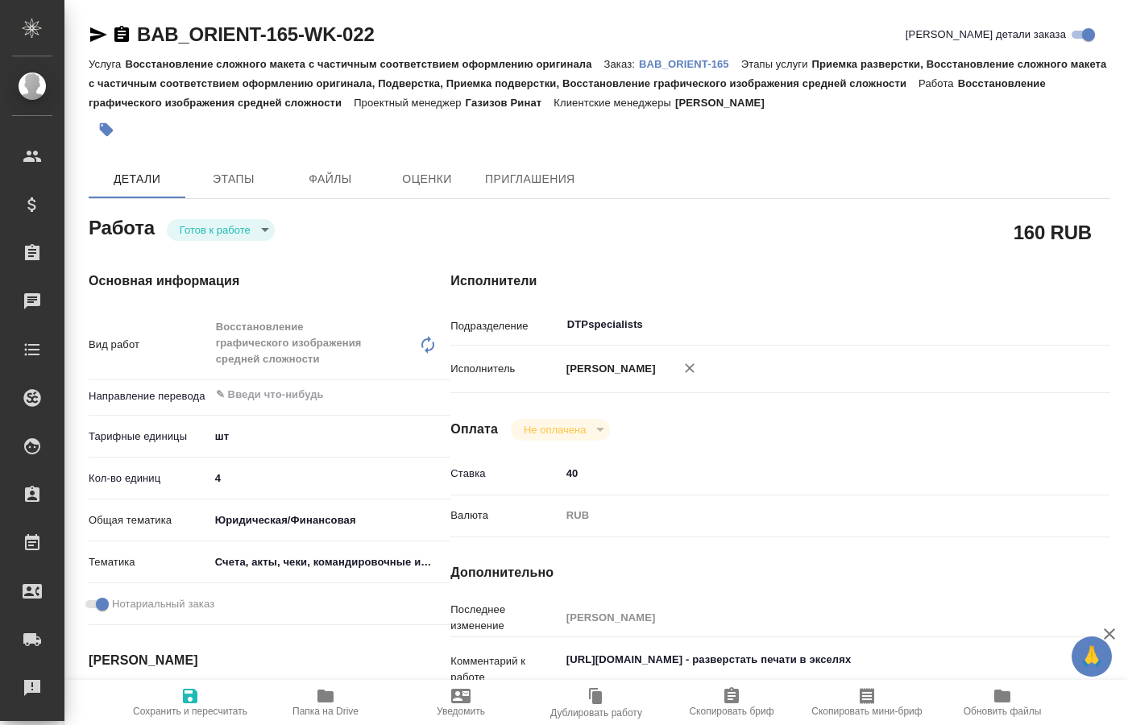
click at [237, 236] on body "🙏 .cls-1 fill:#fff; AWATERA [PERSON_NAME] Спецификации Заказы 0 Чаты Todo Проек…" at bounding box center [564, 362] width 1128 height 725
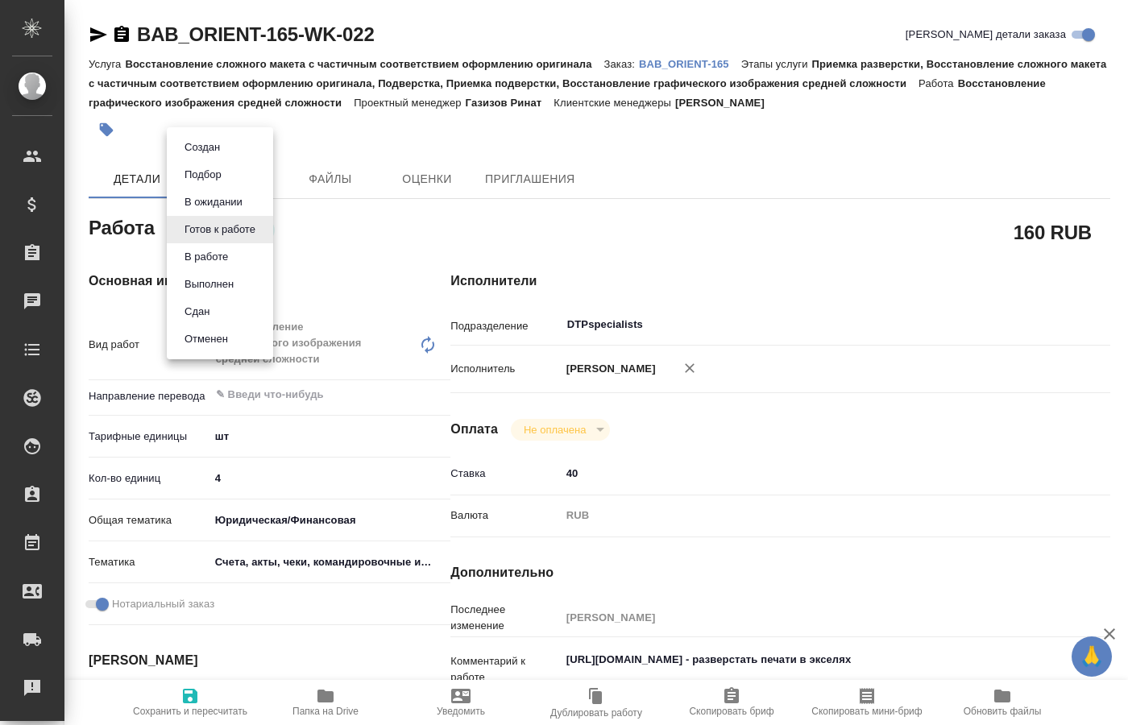
click at [227, 256] on li "В работе" at bounding box center [220, 256] width 106 height 27
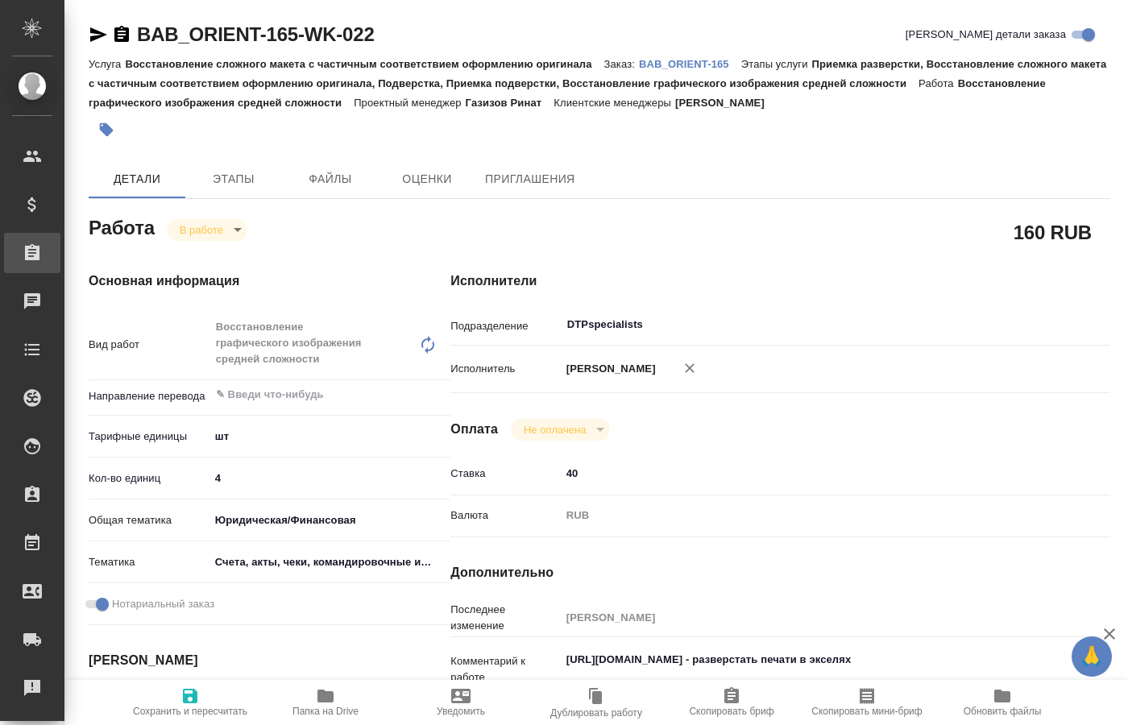
type textarea "x"
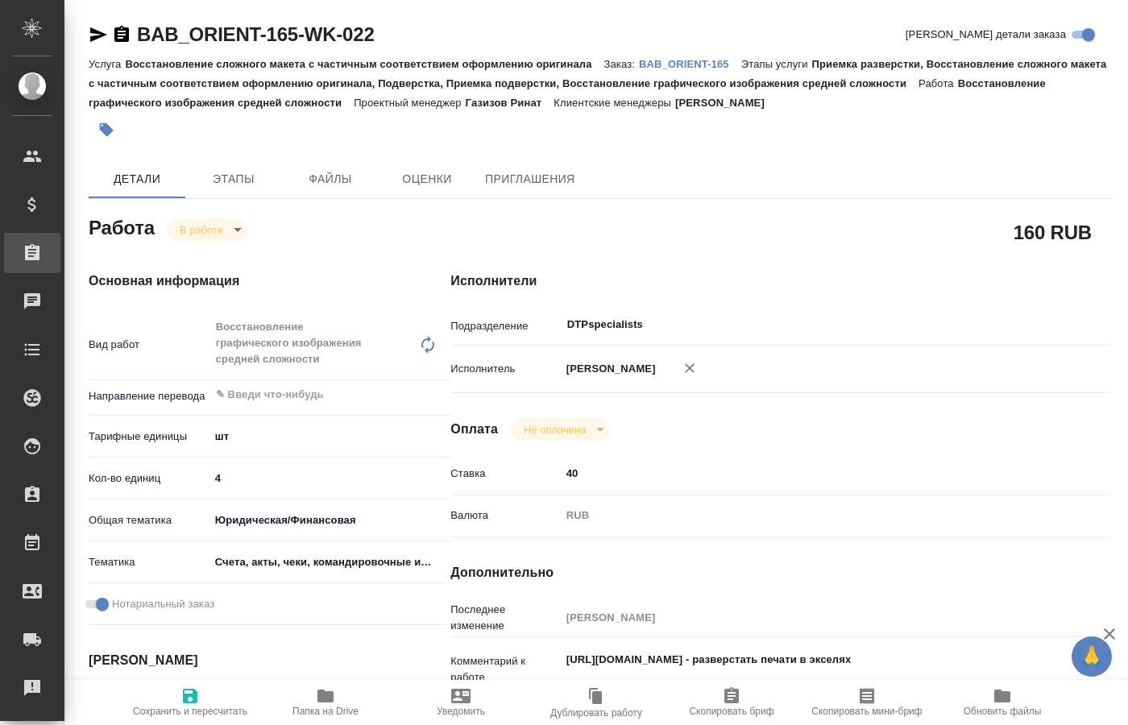
type textarea "x"
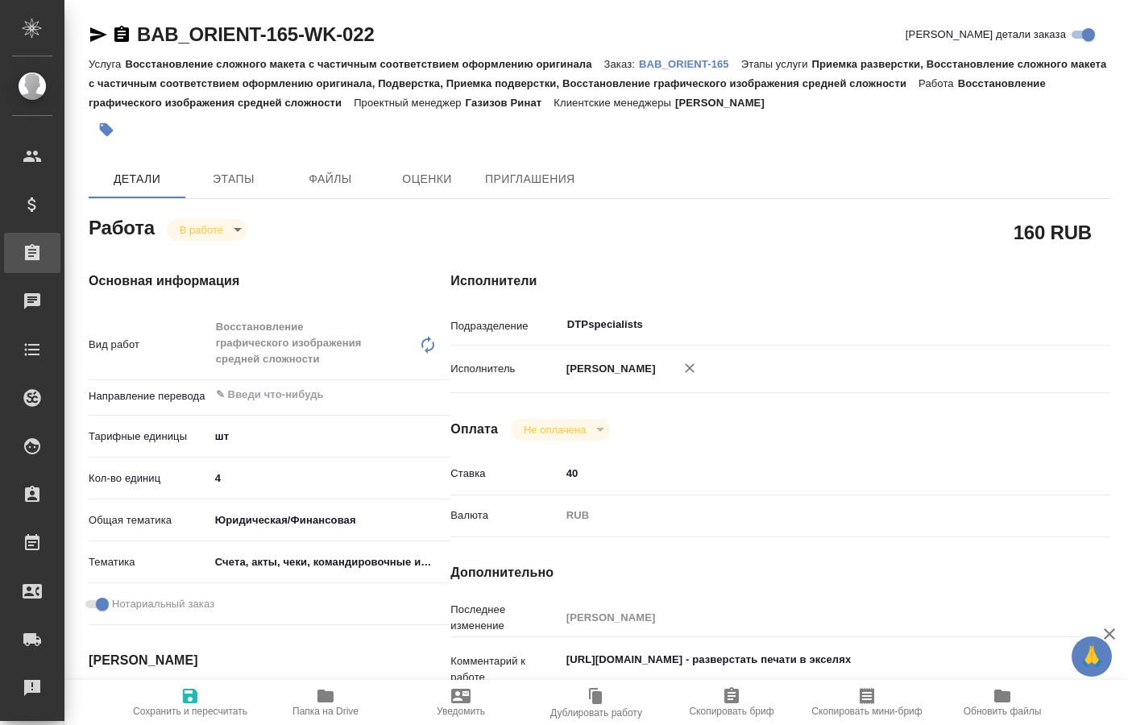
type textarea "x"
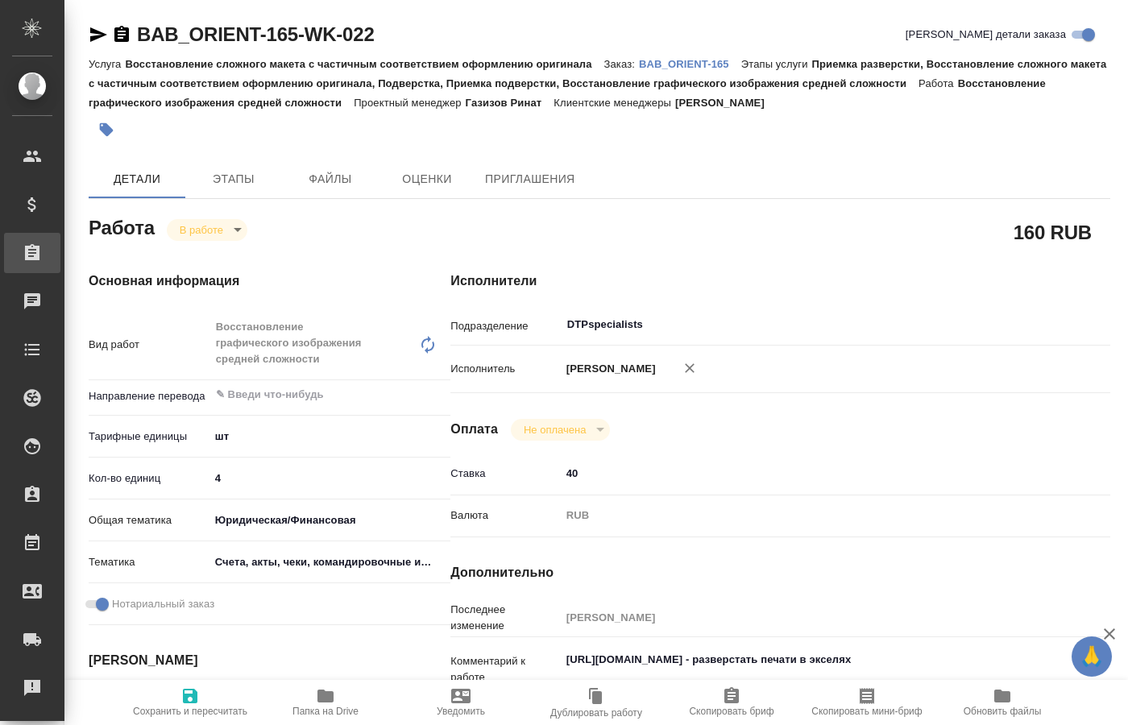
type textarea "x"
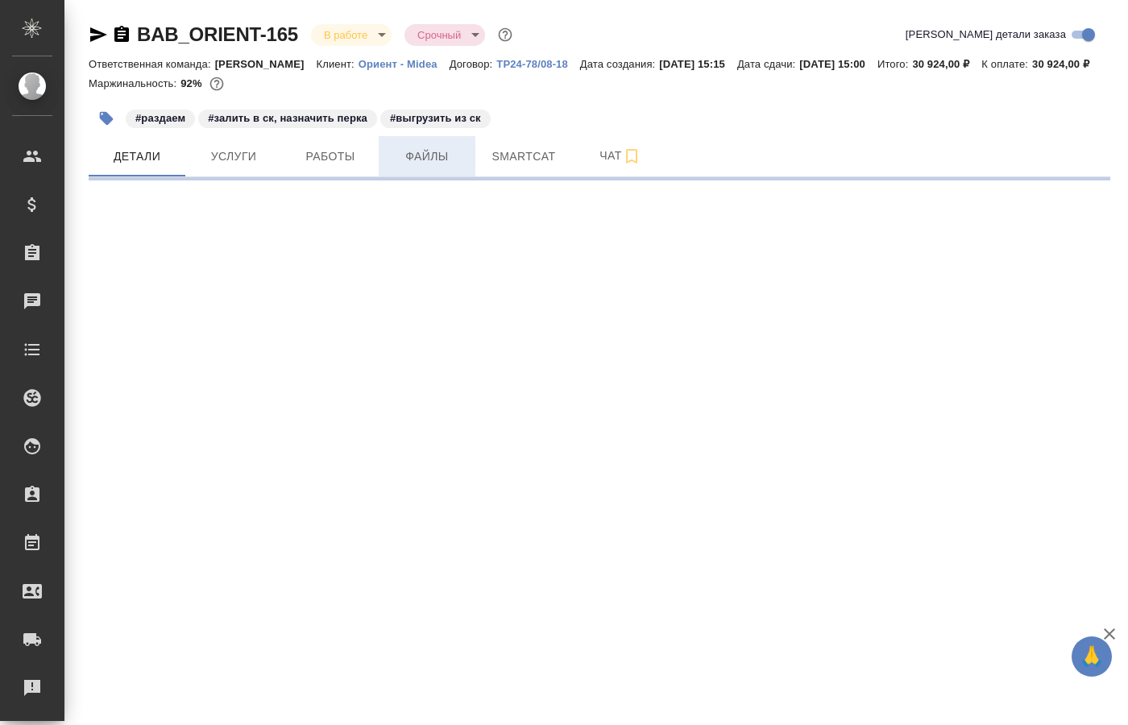
select select "RU"
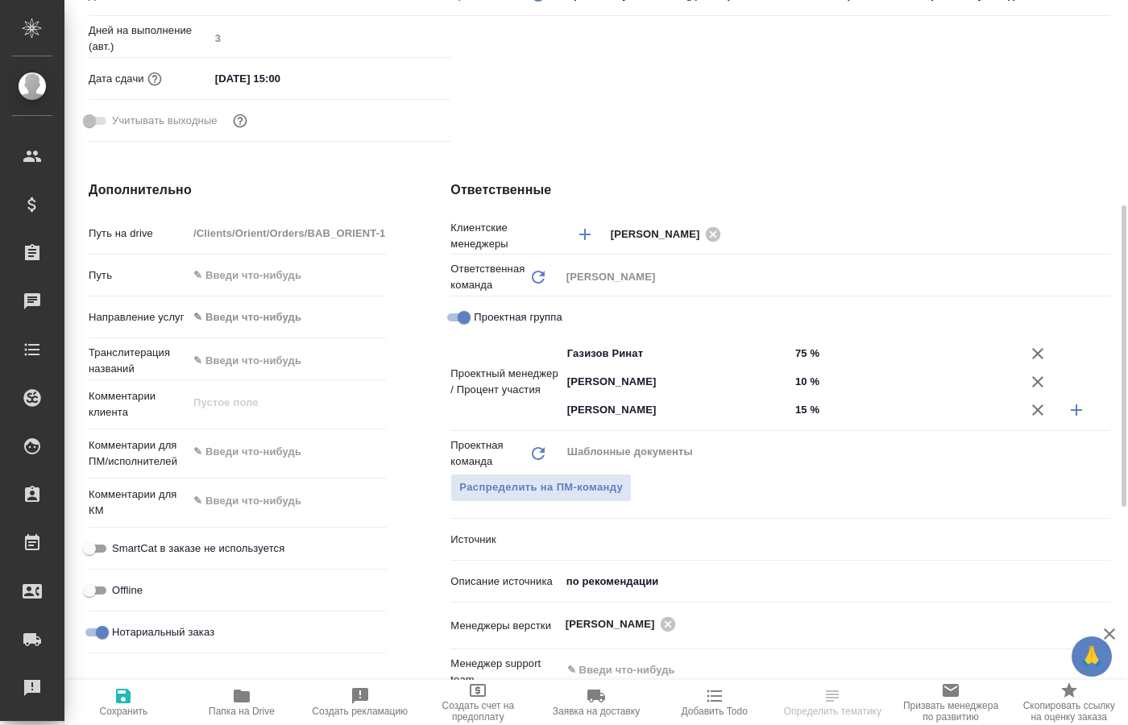
type textarea "x"
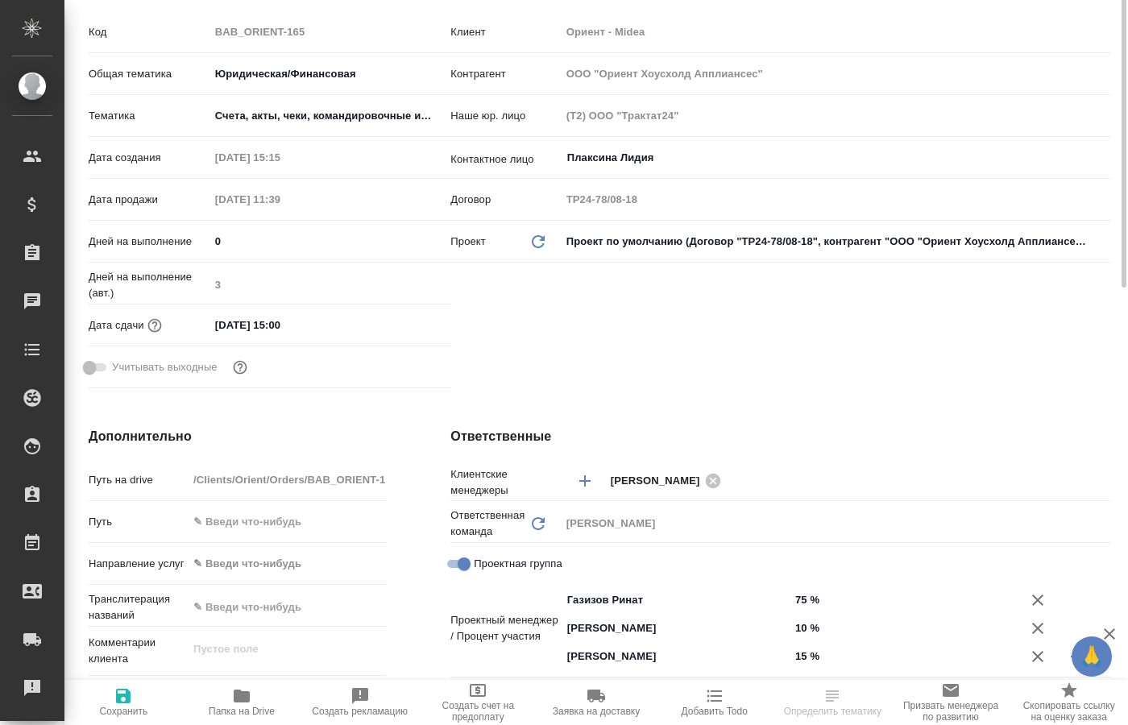
scroll to position [82, 0]
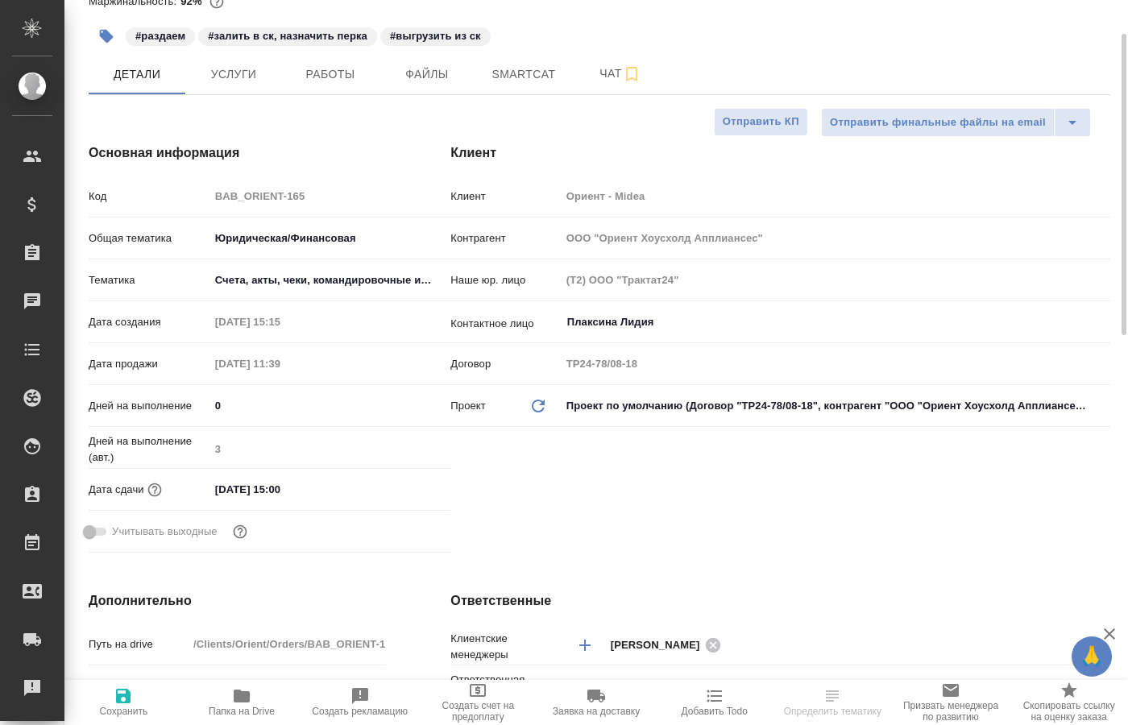
select select "RU"
type textarea "x"
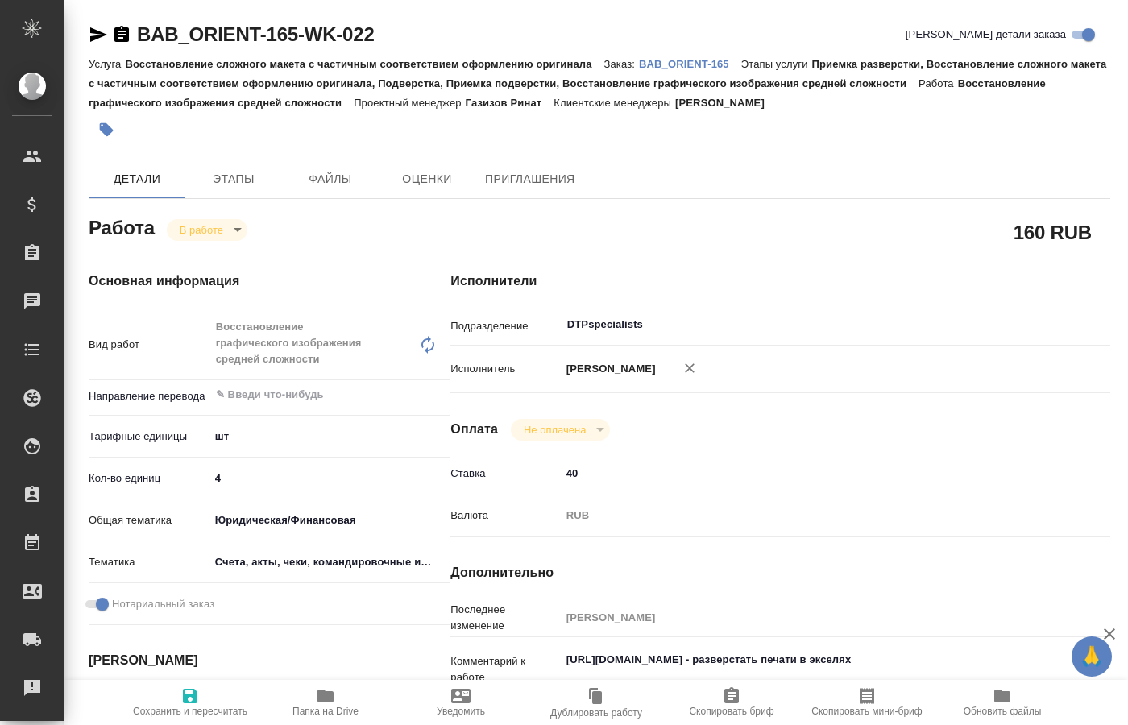
type textarea "x"
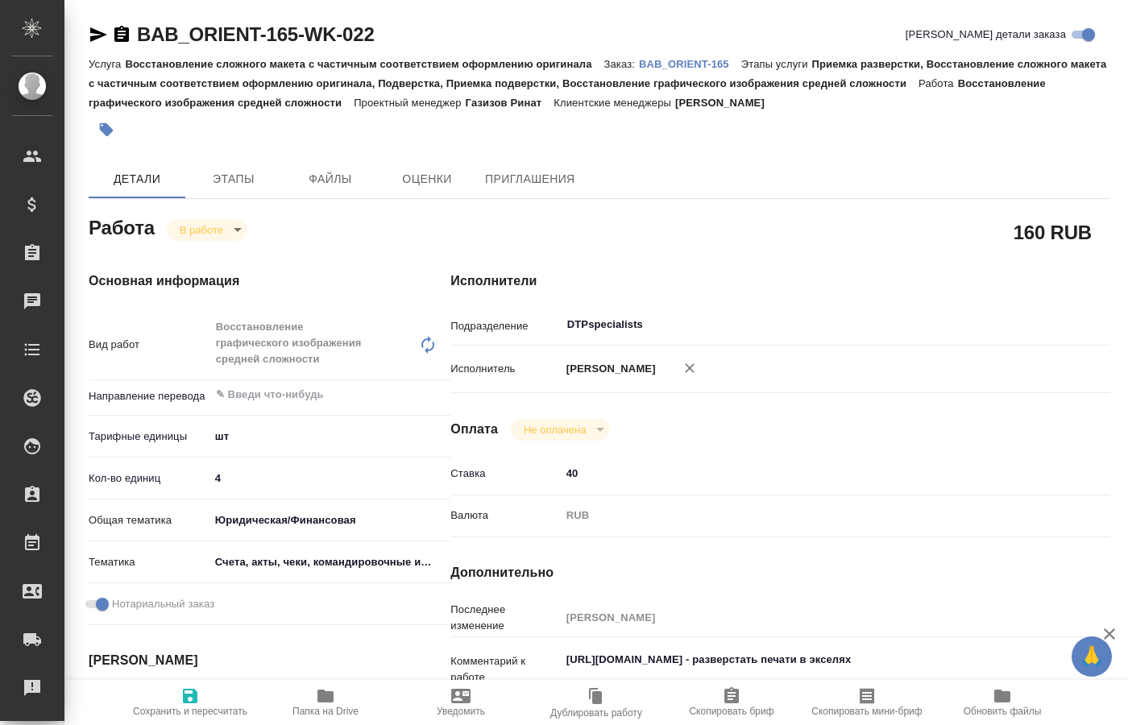
type textarea "x"
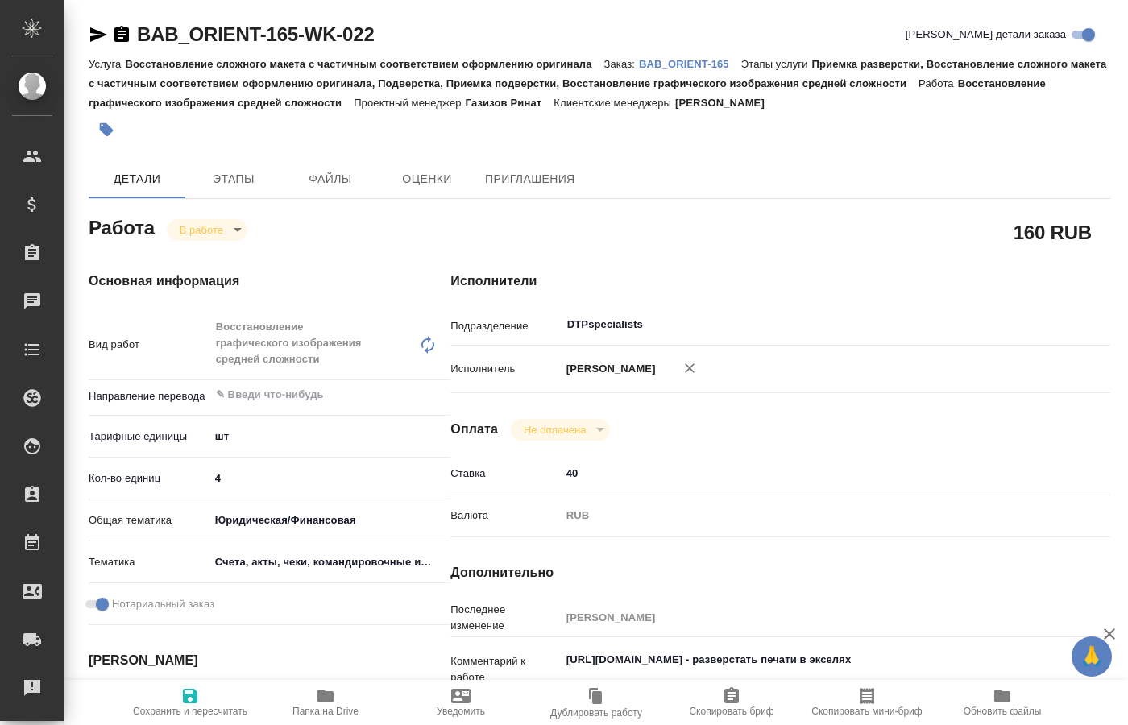
type textarea "x"
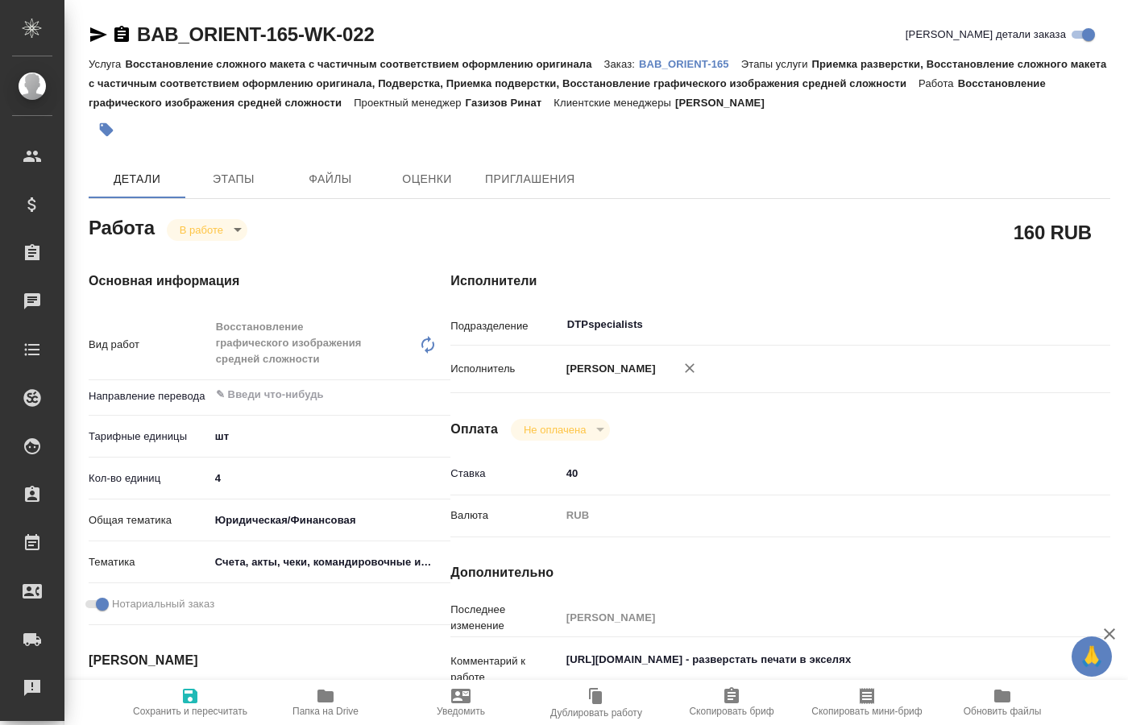
type textarea "x"
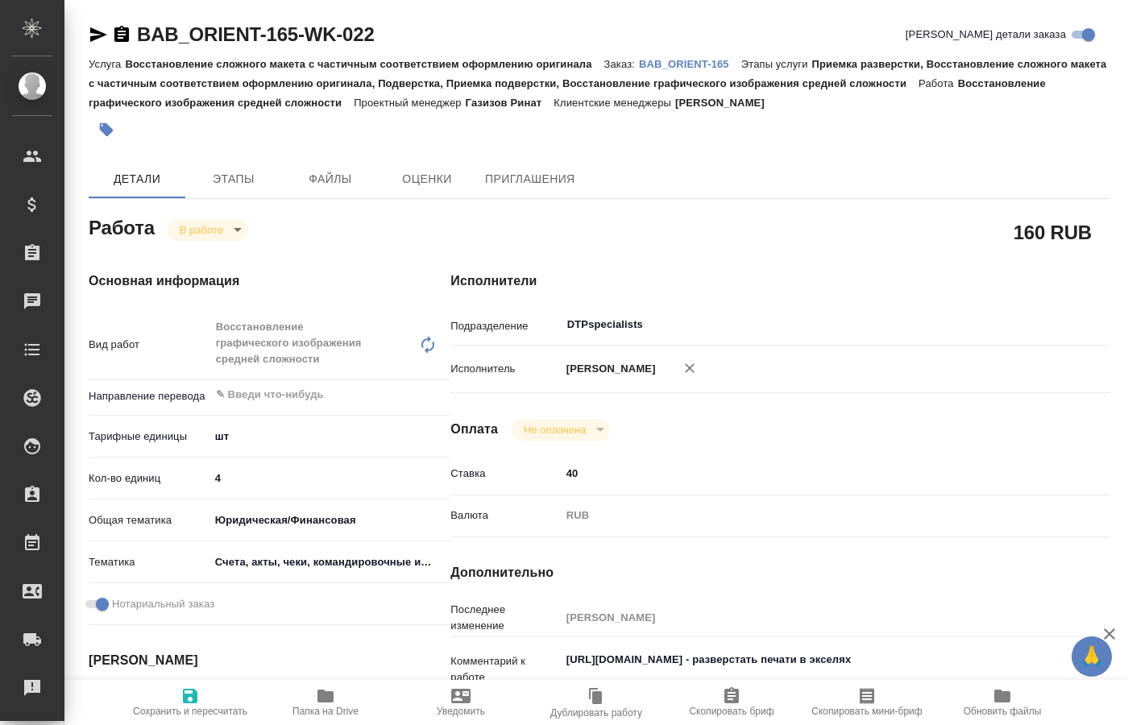
type textarea "x"
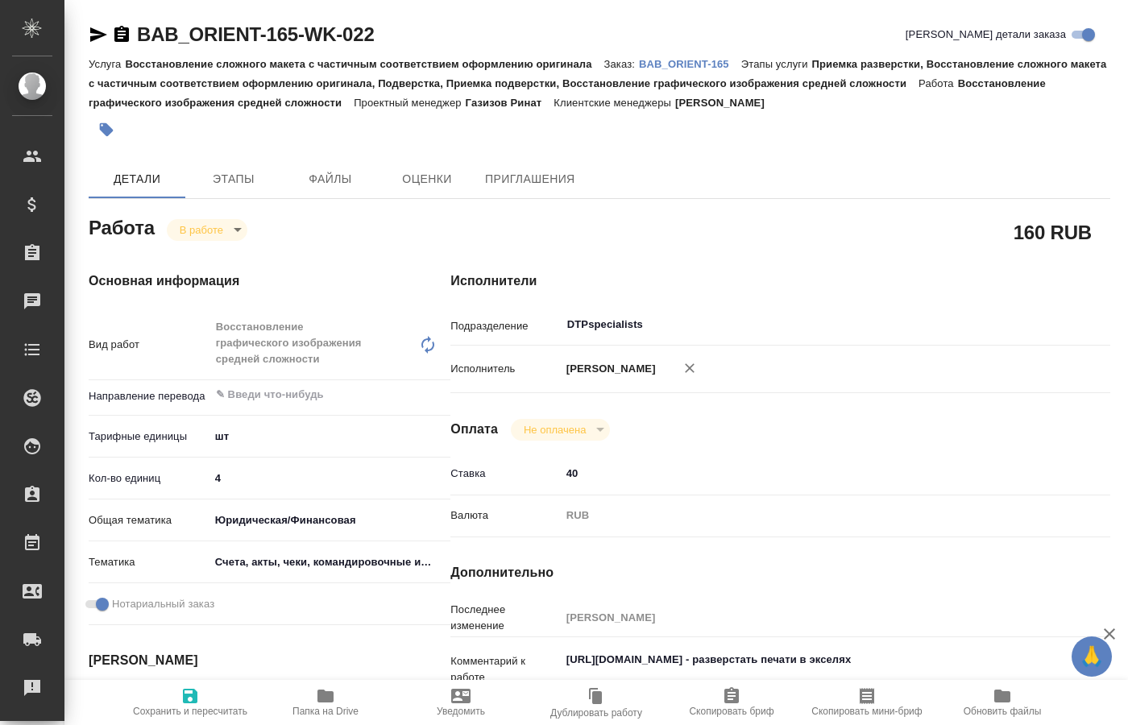
type textarea "x"
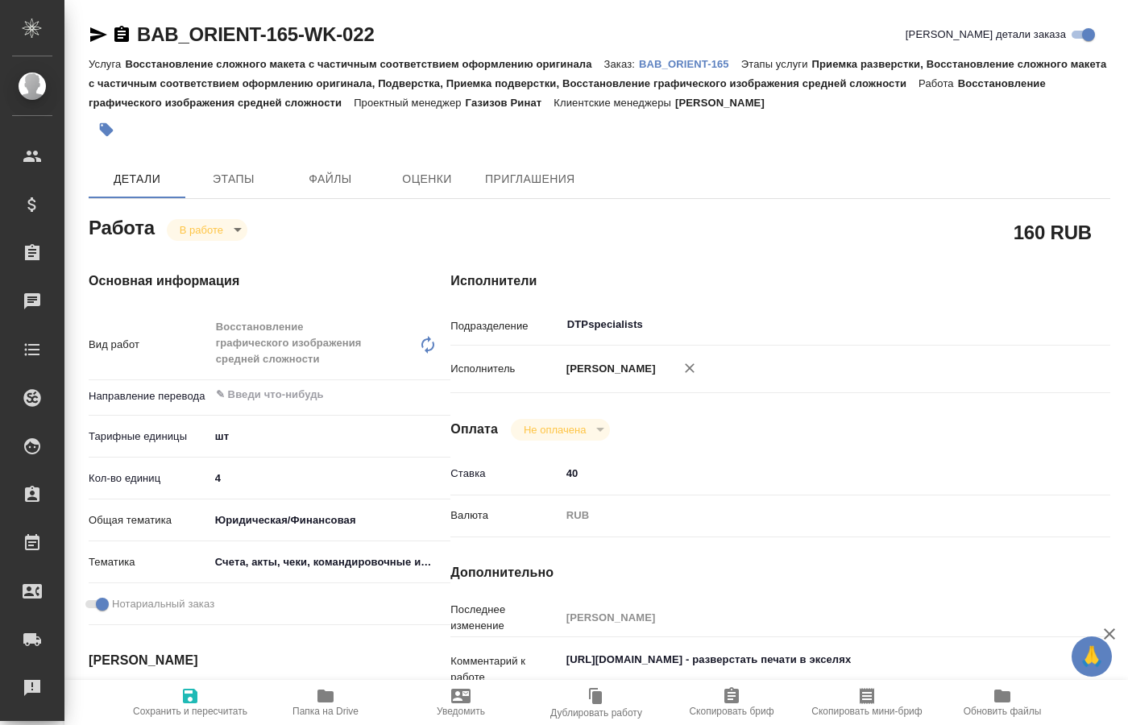
type textarea "x"
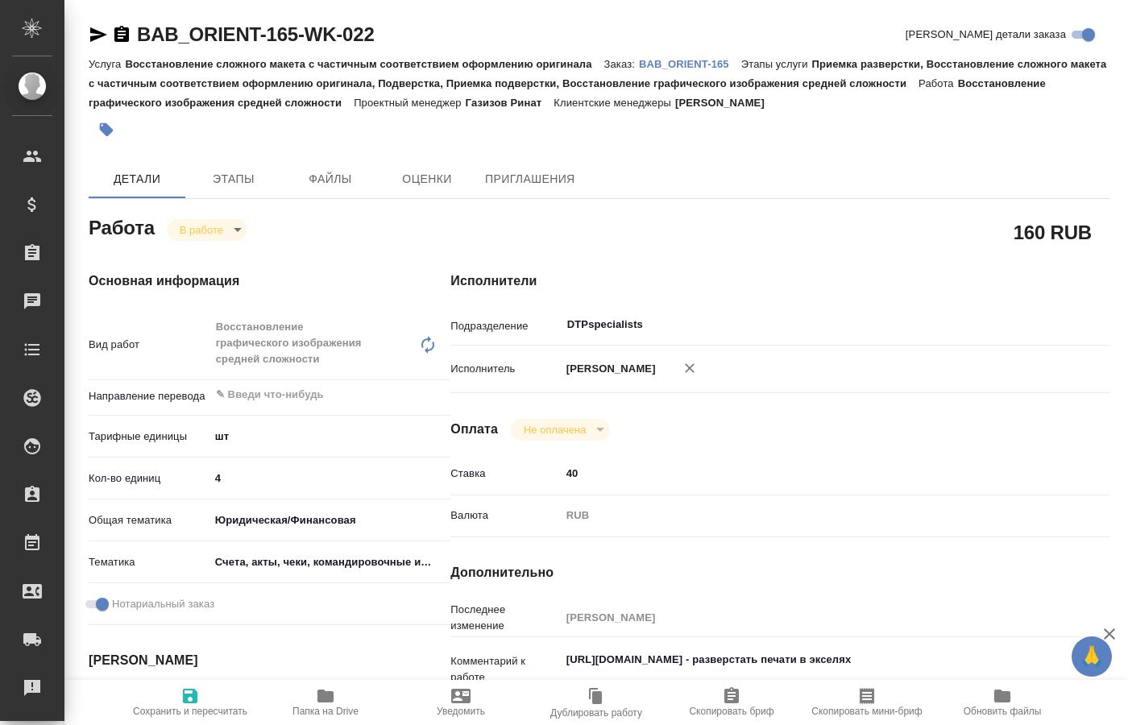
type textarea "x"
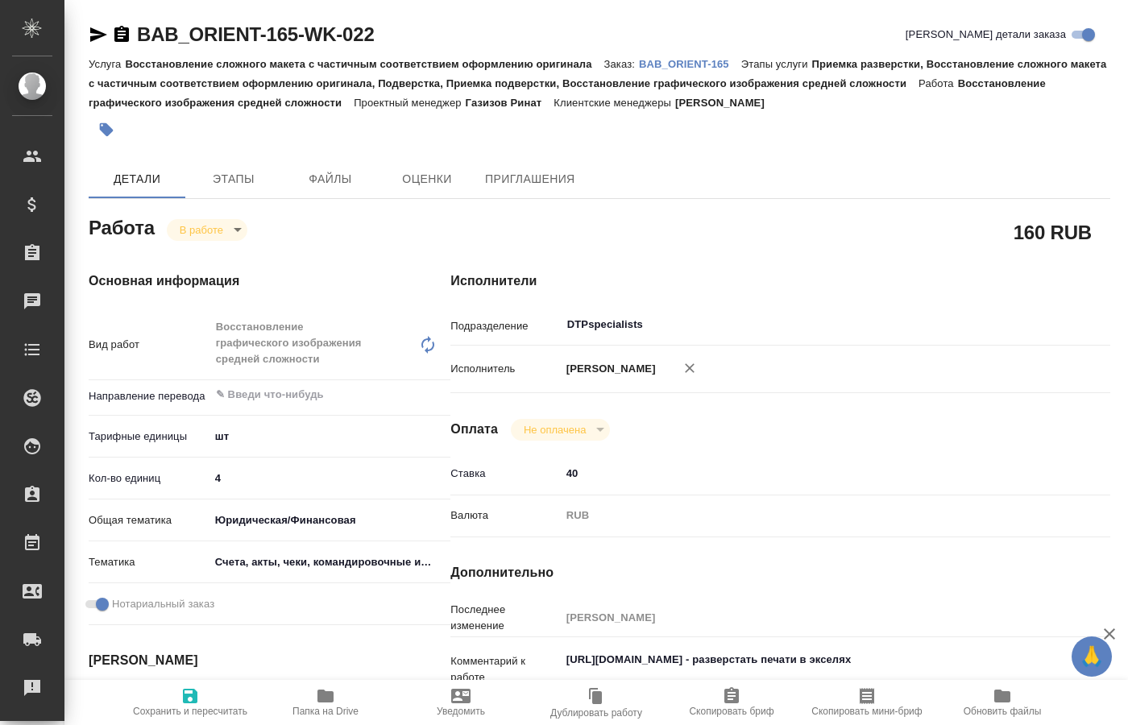
type textarea "x"
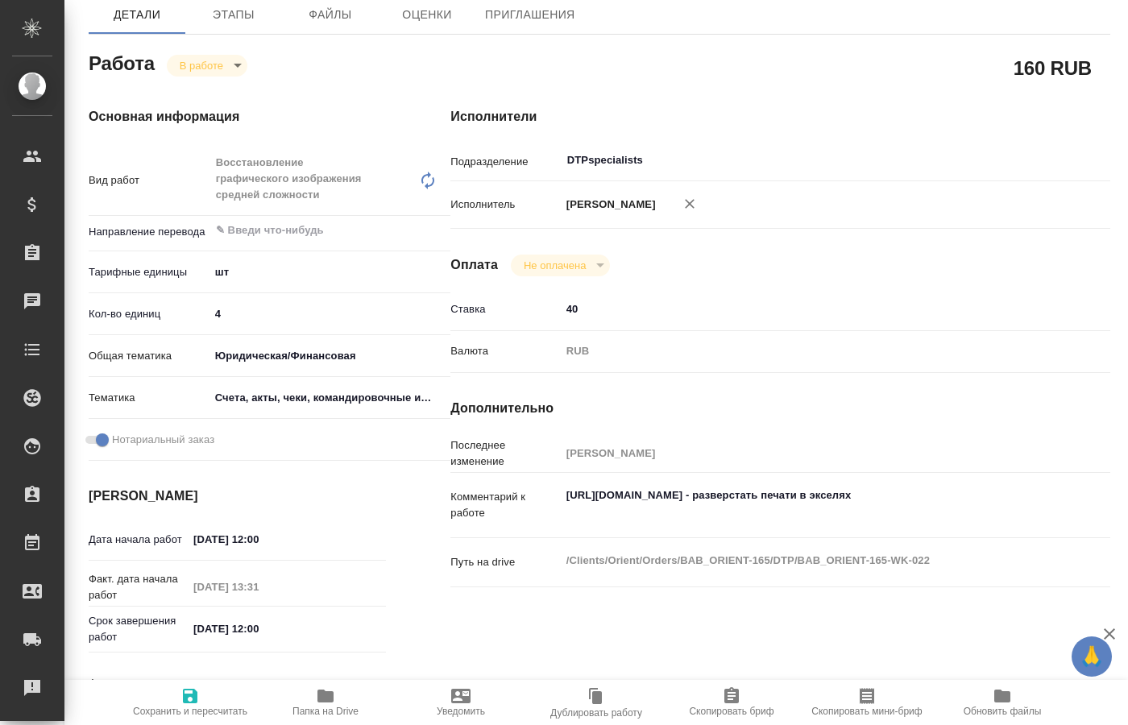
type textarea "x"
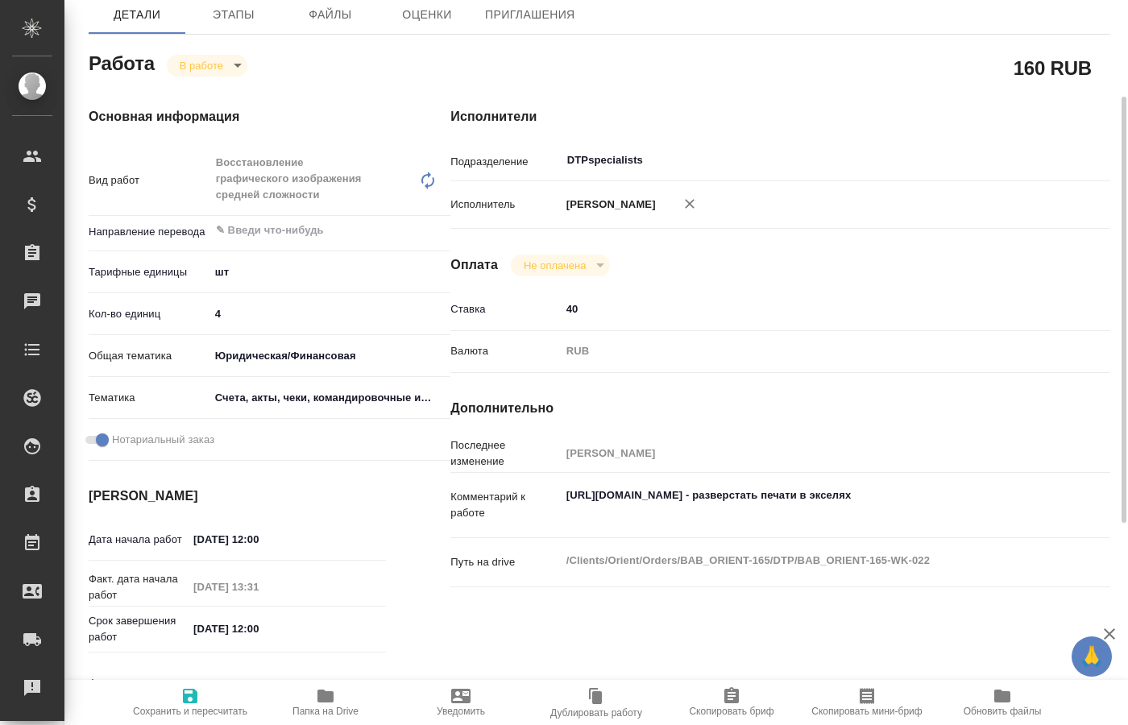
scroll to position [411, 0]
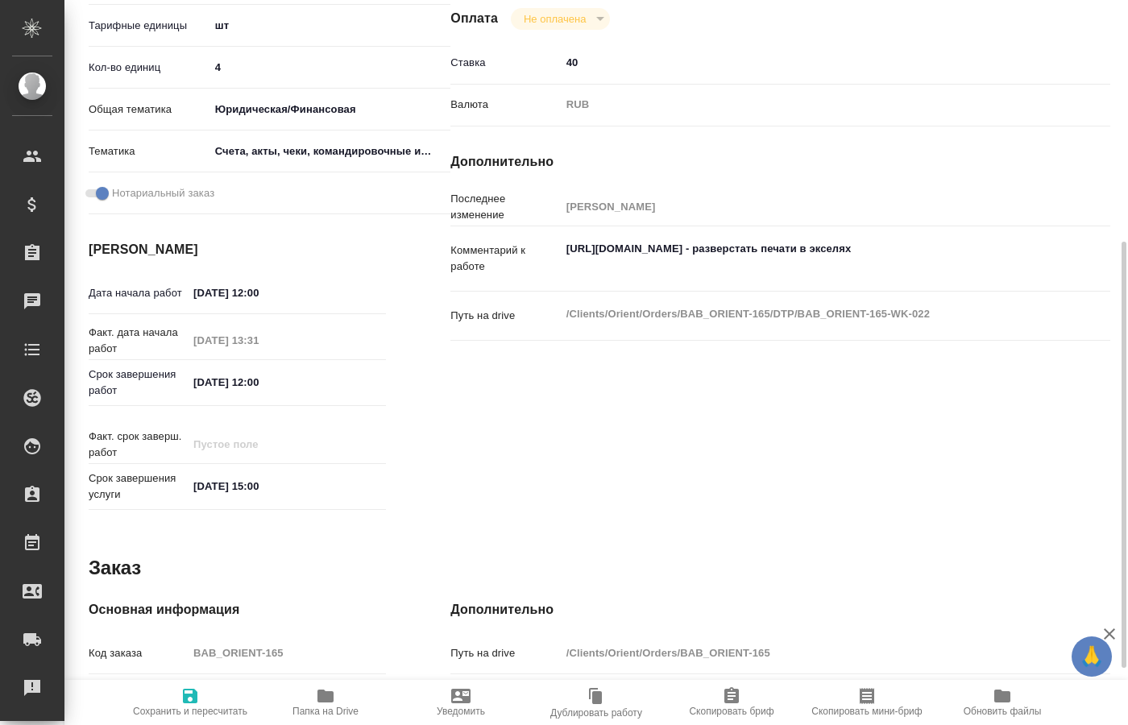
click at [329, 706] on span "Папка на Drive" at bounding box center [325, 711] width 66 height 11
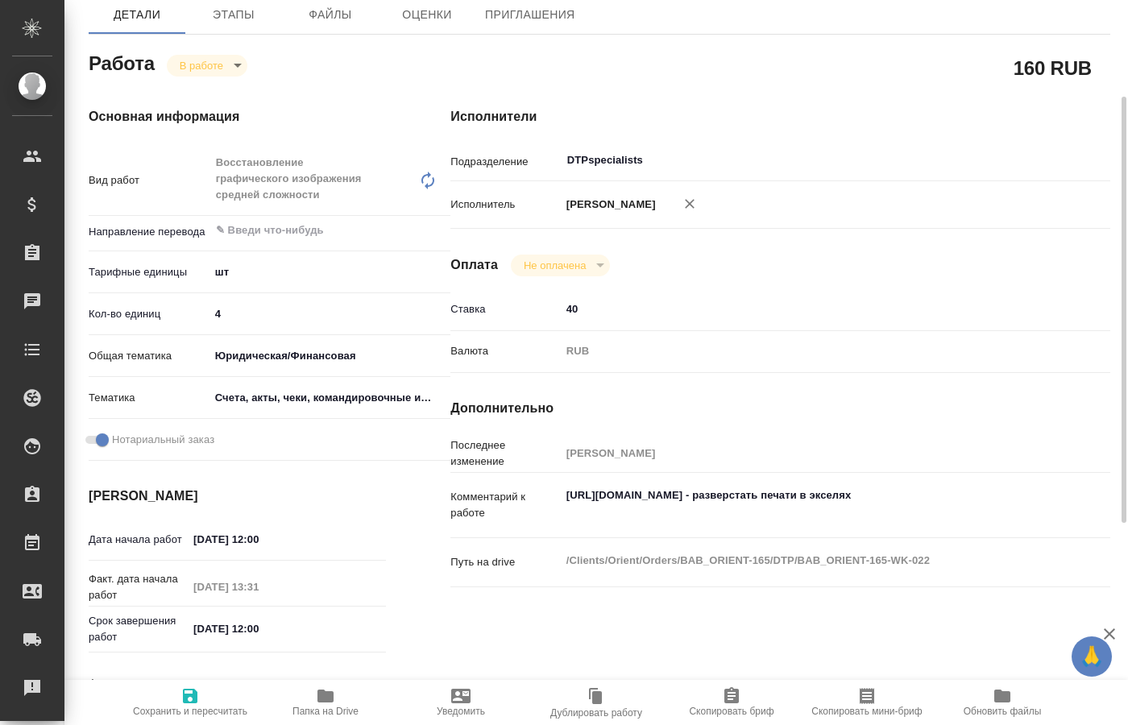
click at [238, 65] on body "🙏 .cls-1 fill:#fff; AWATERA [PERSON_NAME] Спецификации Заказы 0 Чаты Todo Проек…" at bounding box center [564, 362] width 1128 height 725
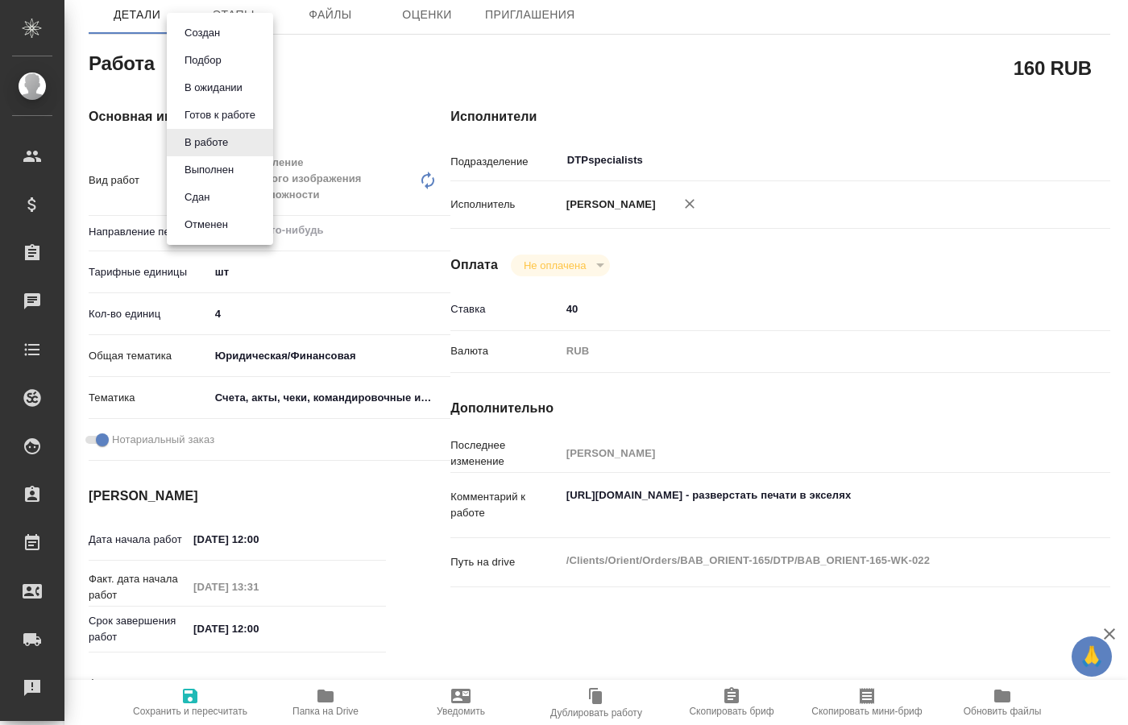
click at [242, 168] on li "Выполнен" at bounding box center [220, 169] width 106 height 27
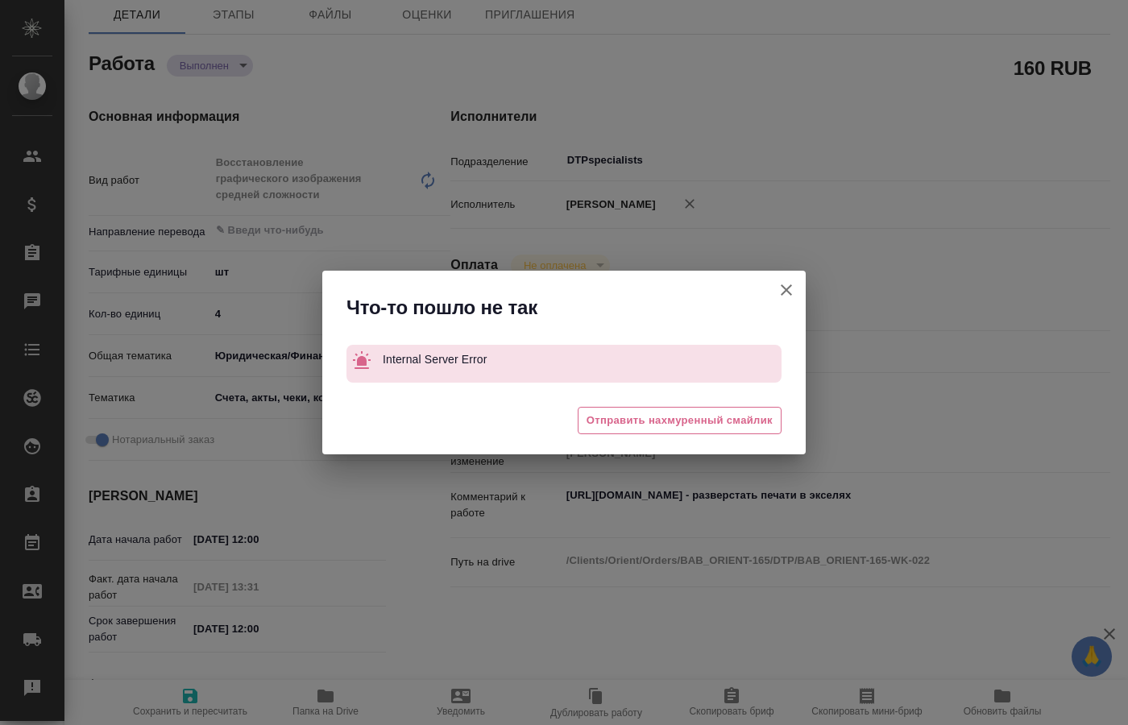
type textarea "x"
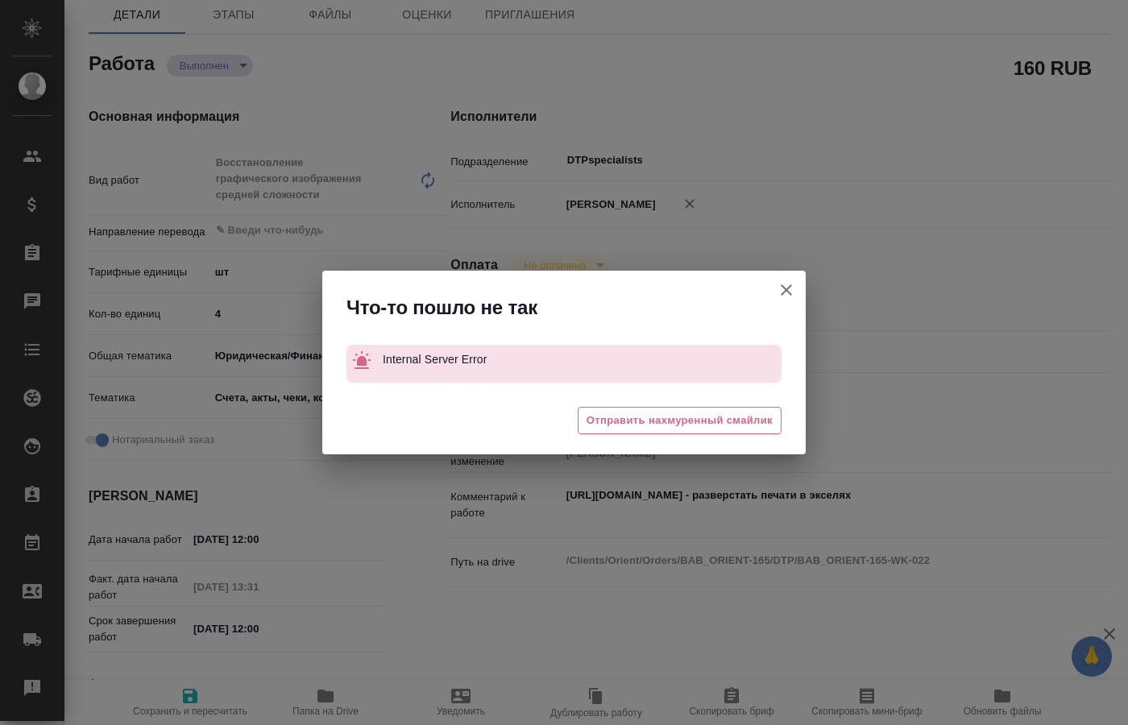
type textarea "x"
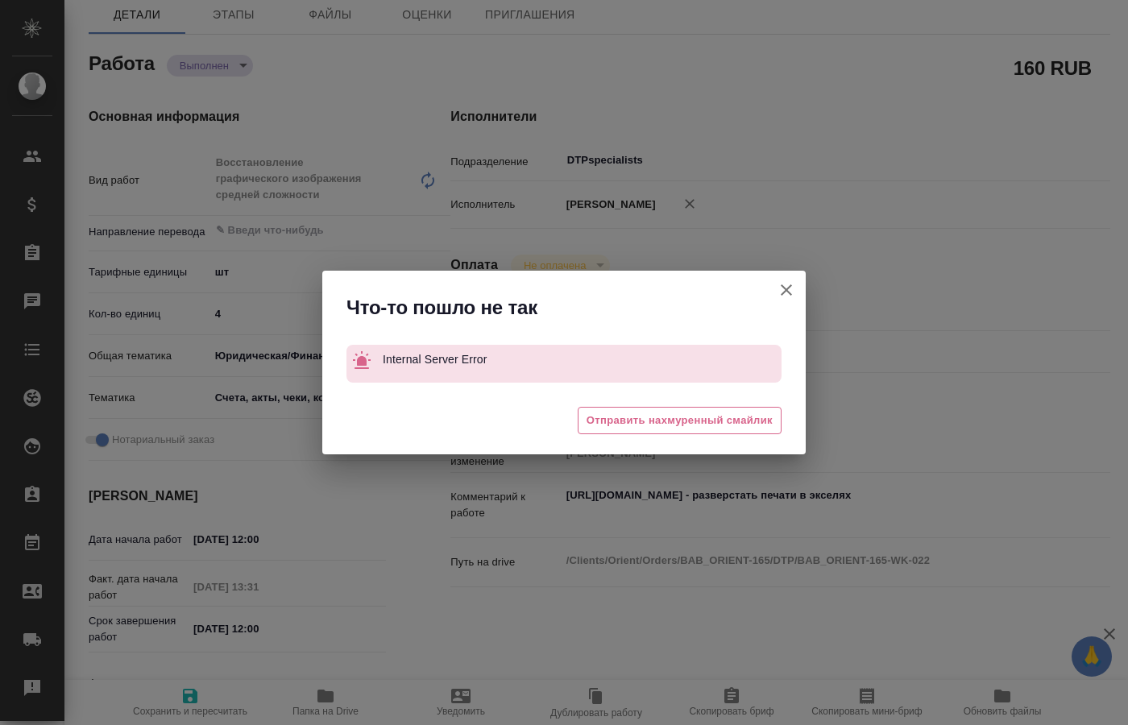
type textarea "x"
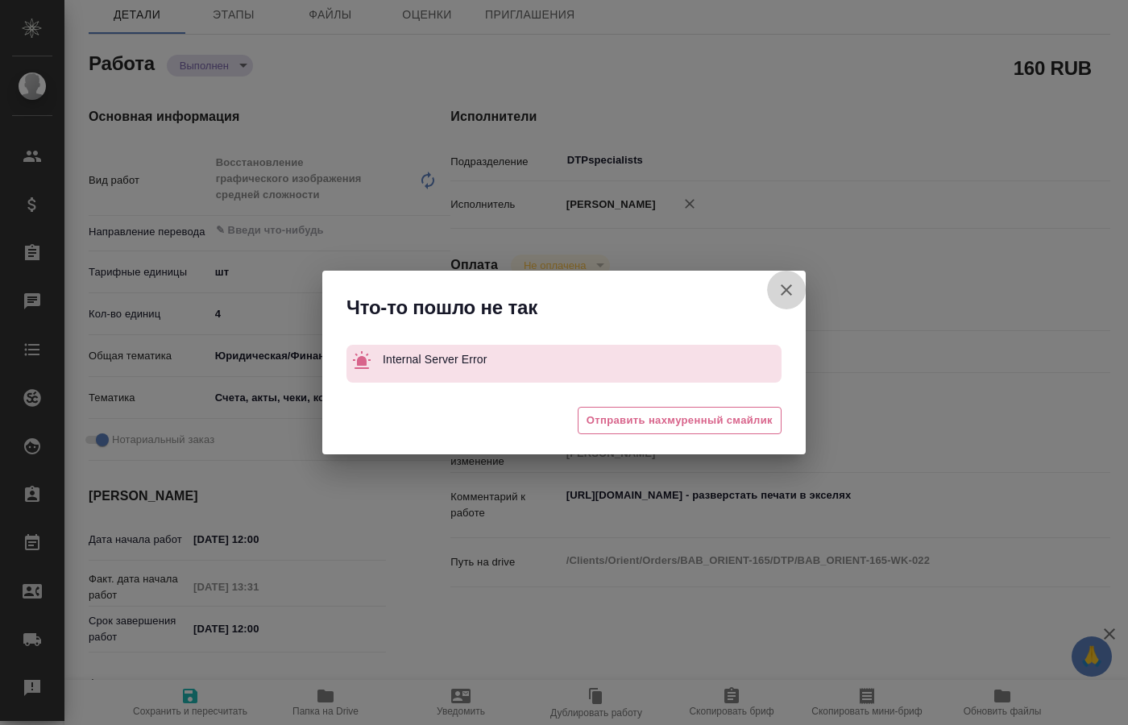
click at [793, 297] on icon "button" at bounding box center [785, 289] width 19 height 19
type textarea "x"
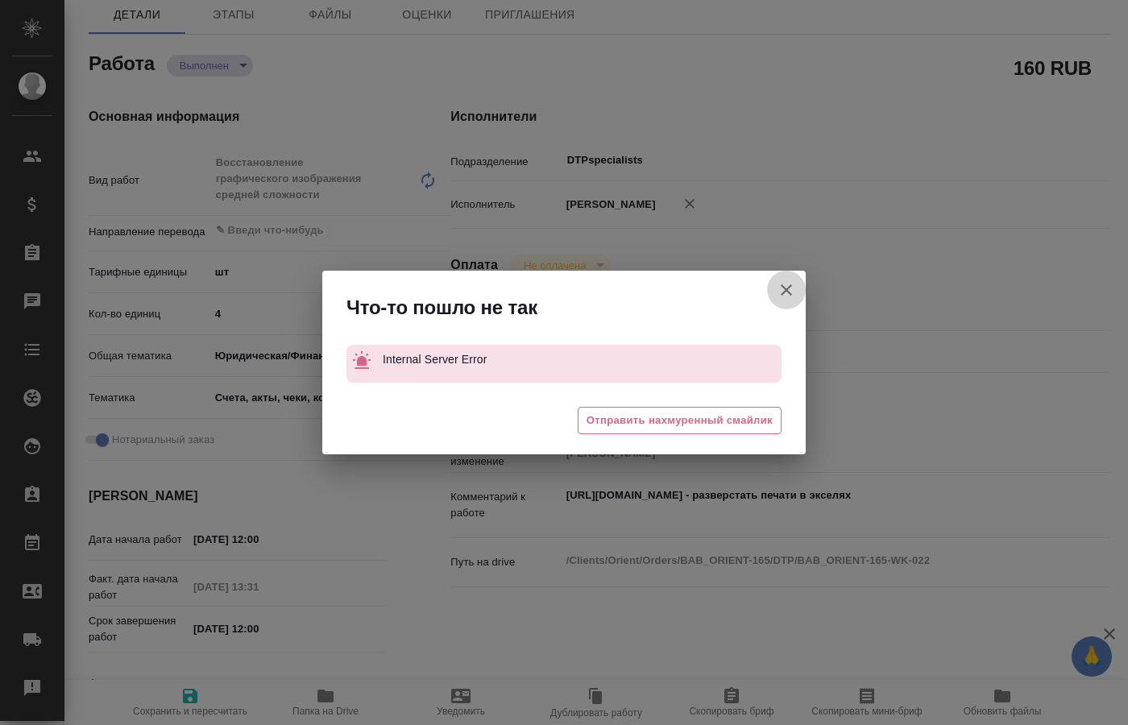
type textarea "x"
